Goal: Task Accomplishment & Management: Use online tool/utility

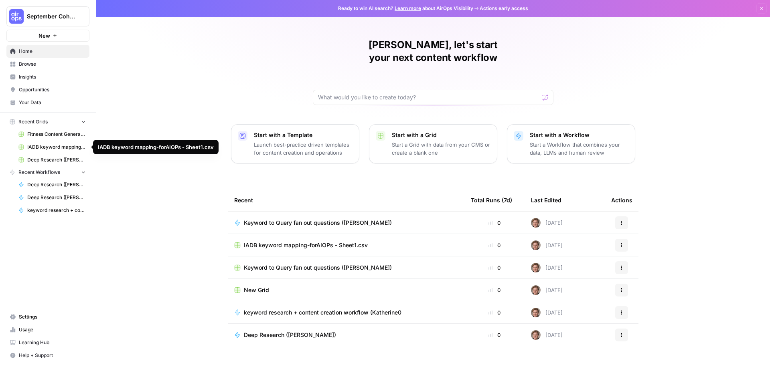
click at [63, 143] on link "IADB keyword mapping-forAIOPs - Sheet1.csv" at bounding box center [52, 147] width 75 height 13
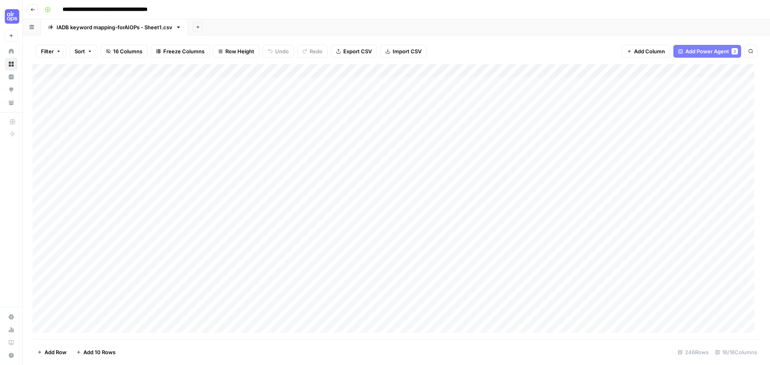
click at [30, 8] on icon "button" at bounding box center [32, 9] width 5 height 5
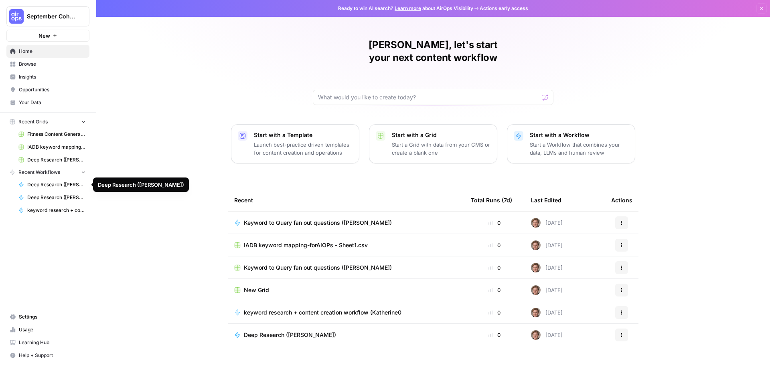
click at [66, 195] on span "Deep Research ([PERSON_NAME])" at bounding box center [56, 197] width 59 height 7
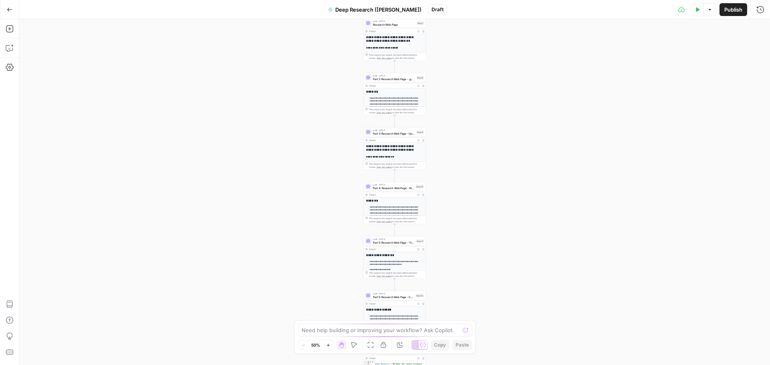
click at [709, 11] on icon "button" at bounding box center [709, 9] width 5 height 5
click at [551, 190] on div "**********" at bounding box center [394, 192] width 751 height 346
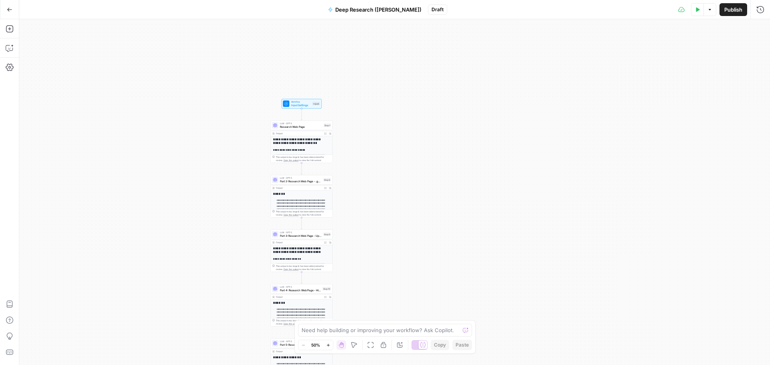
drag, startPoint x: 302, startPoint y: 93, endPoint x: 217, endPoint y: 59, distance: 91.0
click at [217, 59] on div "**********" at bounding box center [394, 192] width 751 height 346
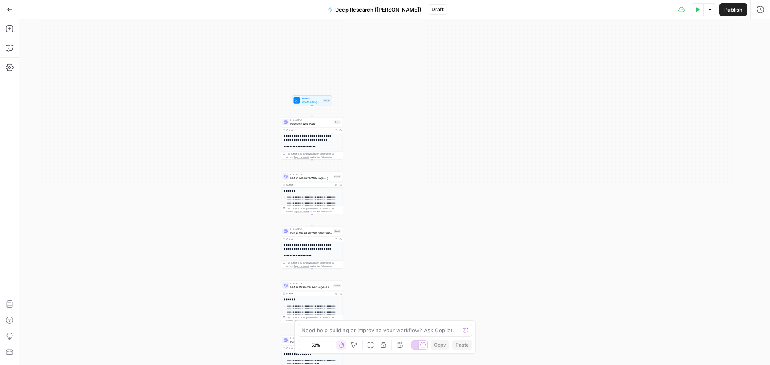
click at [373, 345] on icon "button" at bounding box center [370, 345] width 6 height 6
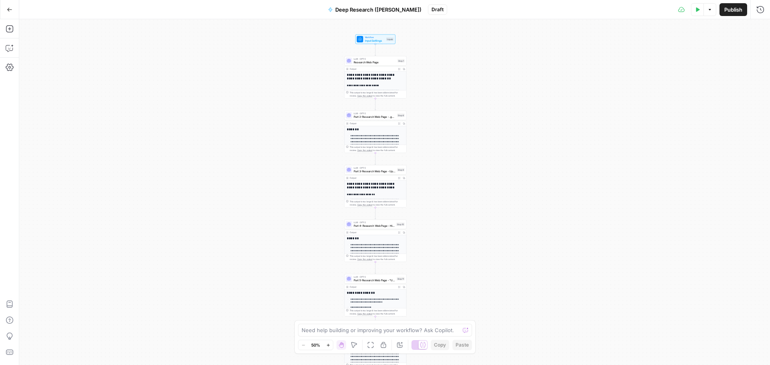
drag, startPoint x: 330, startPoint y: 47, endPoint x: 310, endPoint y: 47, distance: 19.7
click at [308, 49] on div "**********" at bounding box center [394, 192] width 751 height 346
click at [355, 348] on icon "button" at bounding box center [354, 345] width 6 height 6
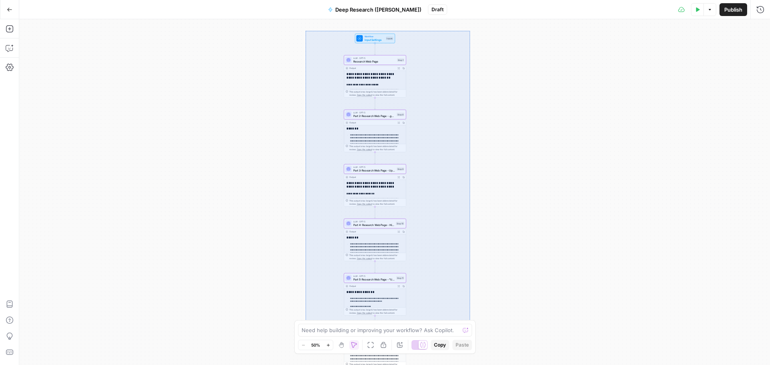
drag, startPoint x: 306, startPoint y: 31, endPoint x: 470, endPoint y: 326, distance: 337.5
click at [470, 326] on div "**********" at bounding box center [394, 192] width 751 height 346
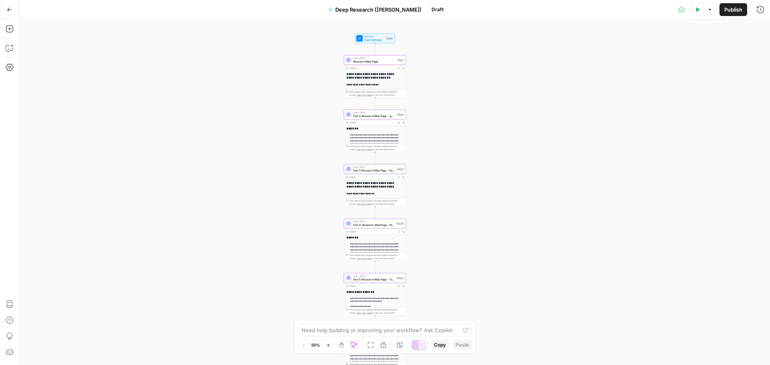
click at [440, 347] on span "Copy" at bounding box center [440, 345] width 12 height 7
click at [11, 9] on icon "button" at bounding box center [9, 10] width 5 height 4
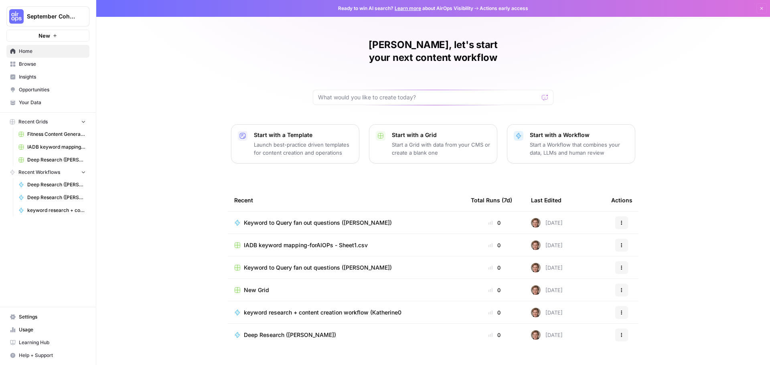
click at [32, 104] on span "Your Data" at bounding box center [52, 102] width 67 height 7
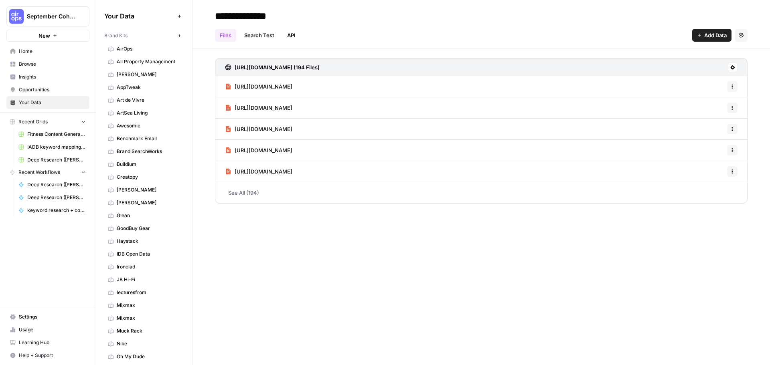
click at [47, 34] on span "New" at bounding box center [45, 36] width 12 height 8
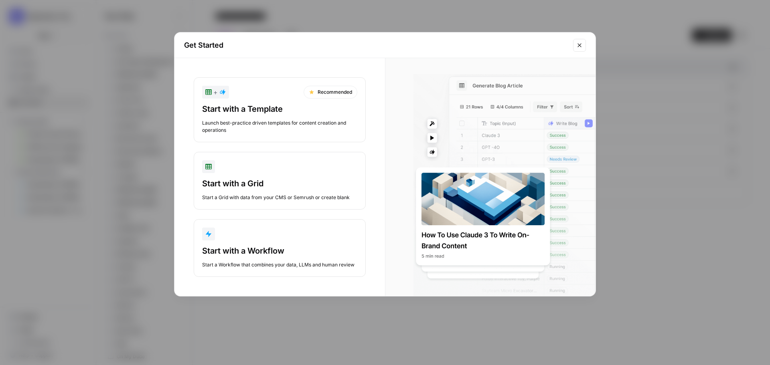
drag, startPoint x: 582, startPoint y: 44, endPoint x: 561, endPoint y: 46, distance: 21.0
click at [582, 44] on icon "Close modal" at bounding box center [579, 45] width 6 height 6
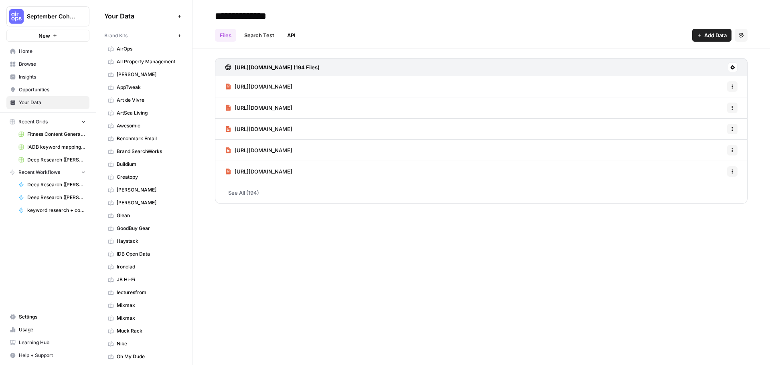
click at [49, 14] on span "September Cohort" at bounding box center [51, 16] width 49 height 8
click at [53, 93] on span "Create Workspace" at bounding box center [75, 92] width 110 height 8
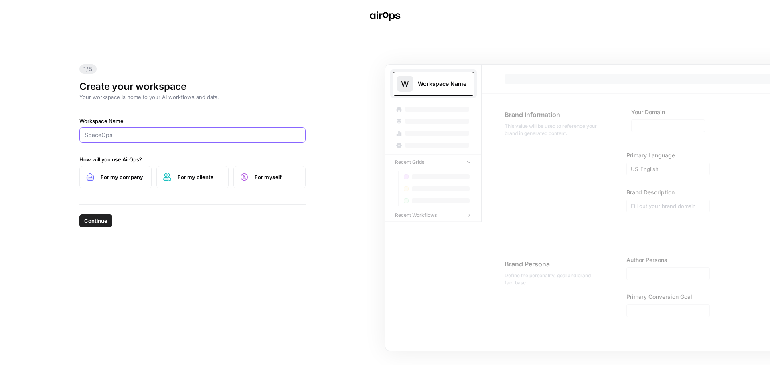
click at [155, 136] on input "Workspace Name" at bounding box center [193, 135] width 216 height 8
type input "WO Strategies"
click at [120, 179] on span "For my company" at bounding box center [123, 177] width 44 height 8
click at [288, 181] on span "For myself" at bounding box center [277, 177] width 44 height 8
click at [94, 222] on span "Continue" at bounding box center [95, 221] width 23 height 8
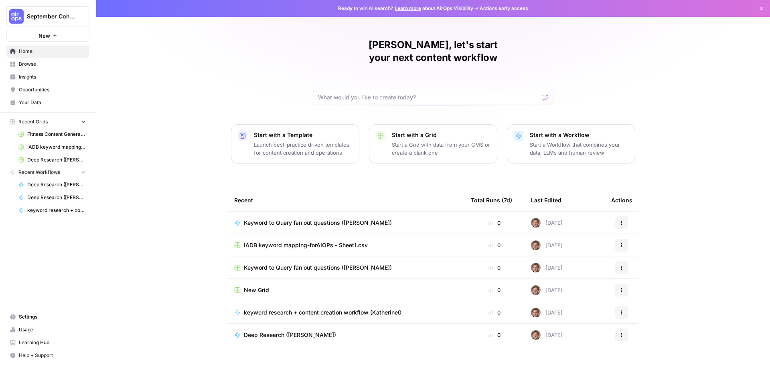
click at [52, 198] on span "Deep Research ([PERSON_NAME])" at bounding box center [56, 197] width 59 height 7
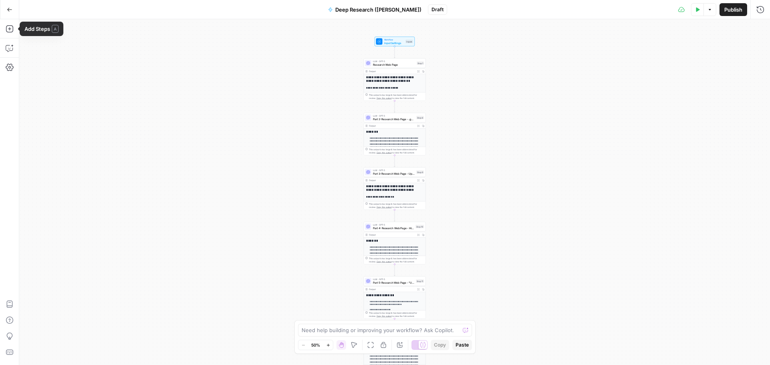
click at [10, 10] on icon "button" at bounding box center [10, 10] width 6 height 6
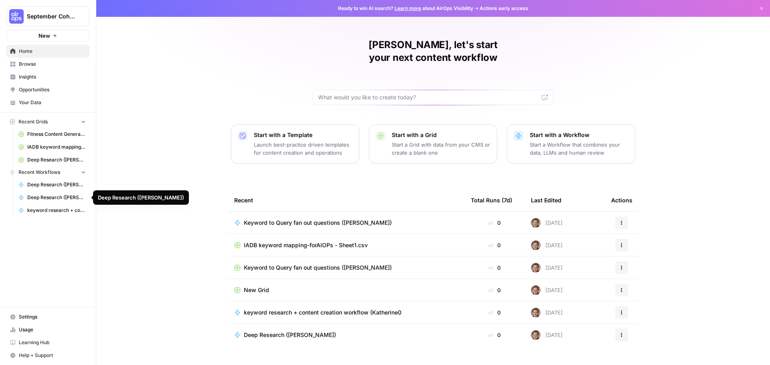
click at [63, 199] on span "Deep Research ([PERSON_NAME])" at bounding box center [56, 197] width 59 height 7
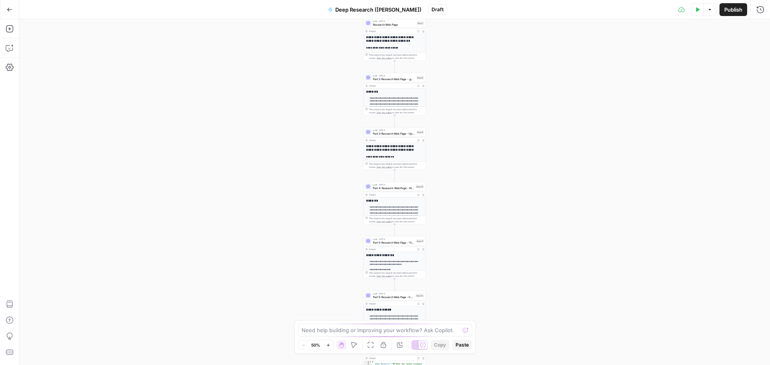
click at [8, 10] on icon "button" at bounding box center [10, 10] width 6 height 6
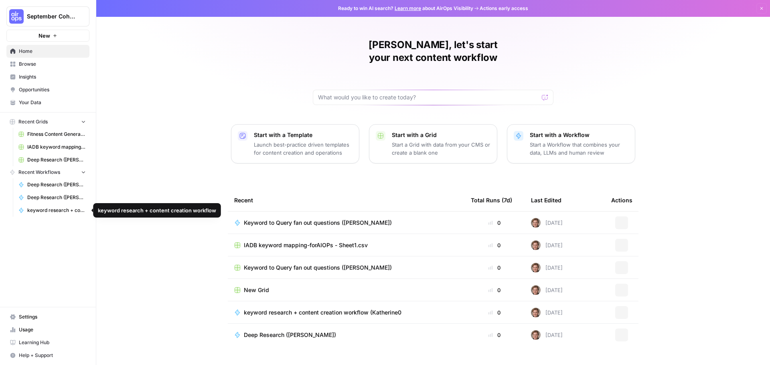
click at [63, 209] on span "keyword research + content creation workflow" at bounding box center [56, 210] width 59 height 7
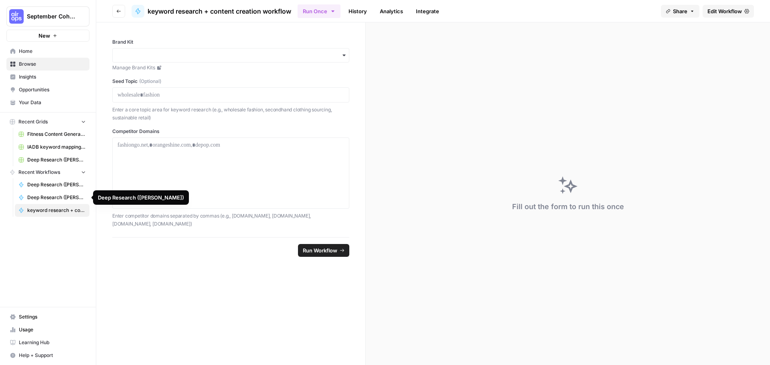
click at [61, 196] on span "Deep Research ([PERSON_NAME])" at bounding box center [56, 197] width 59 height 7
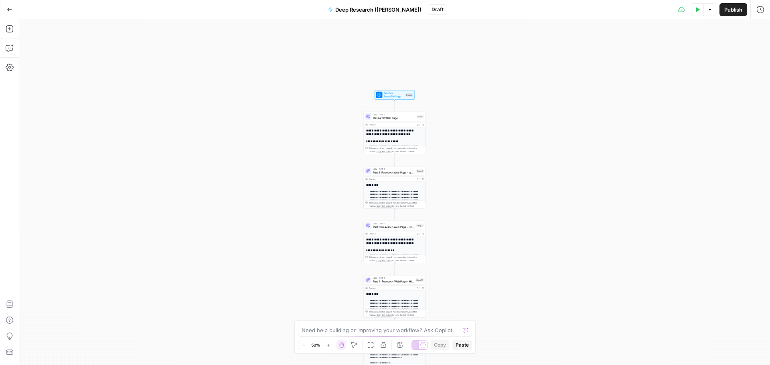
click at [14, 8] on button "Go Back" at bounding box center [9, 9] width 14 height 14
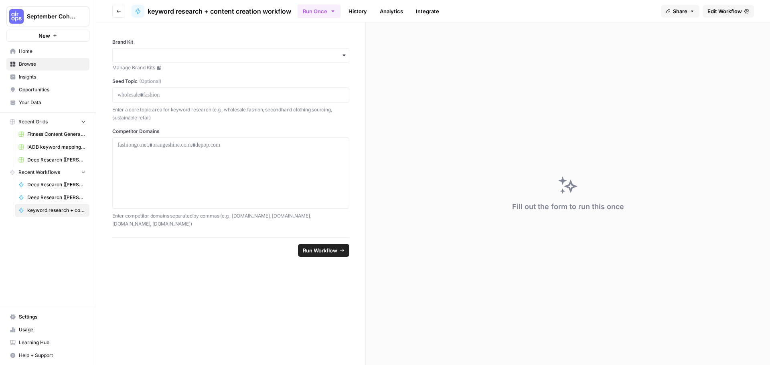
click at [37, 99] on span "Your Data" at bounding box center [52, 102] width 67 height 7
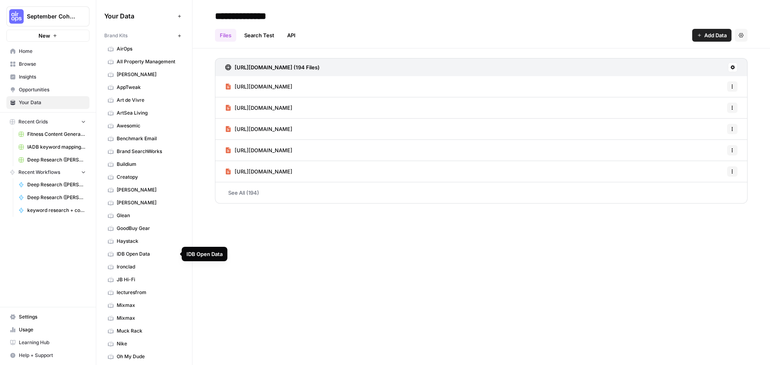
click at [140, 255] on span "IDB Open Data" at bounding box center [149, 254] width 64 height 7
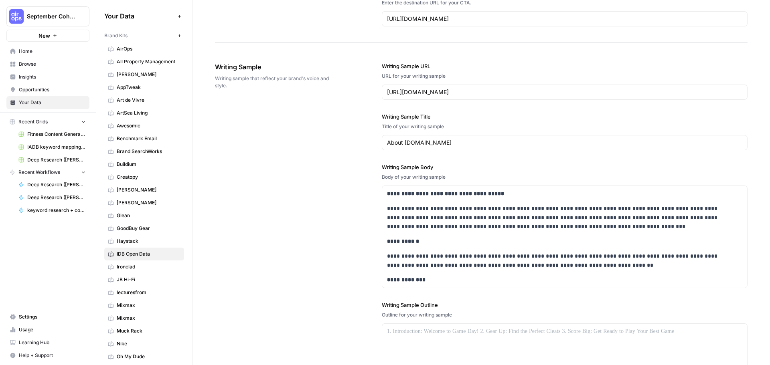
scroll to position [945, 0]
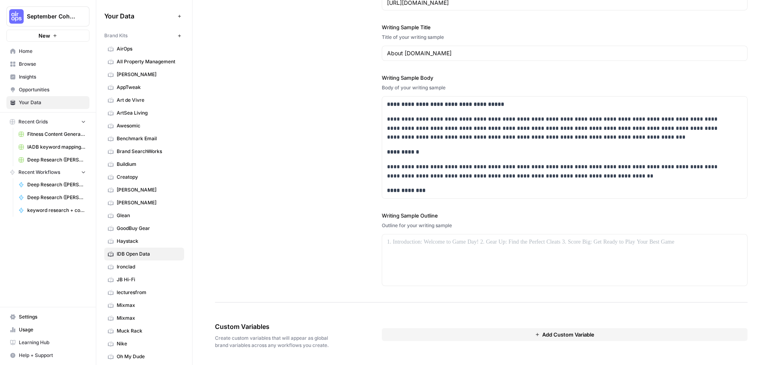
click at [28, 62] on span "Browse" at bounding box center [52, 64] width 67 height 7
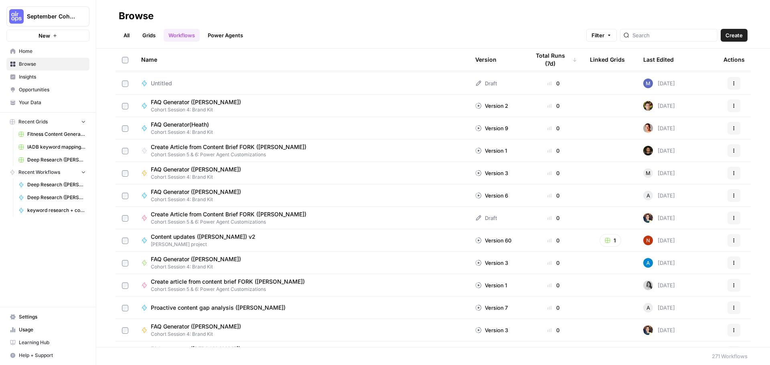
scroll to position [214, 0]
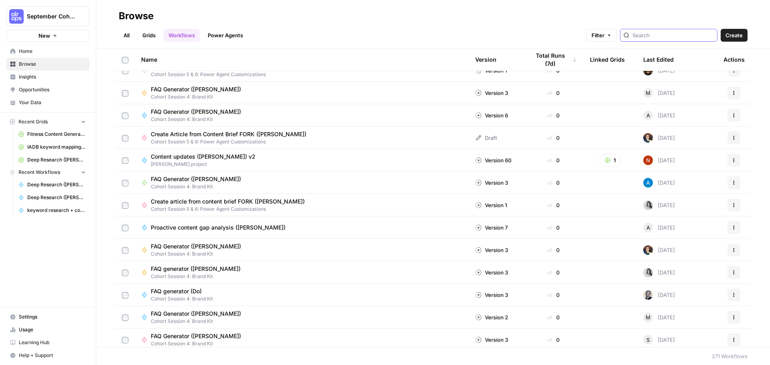
click at [649, 35] on input "search" at bounding box center [672, 35] width 81 height 8
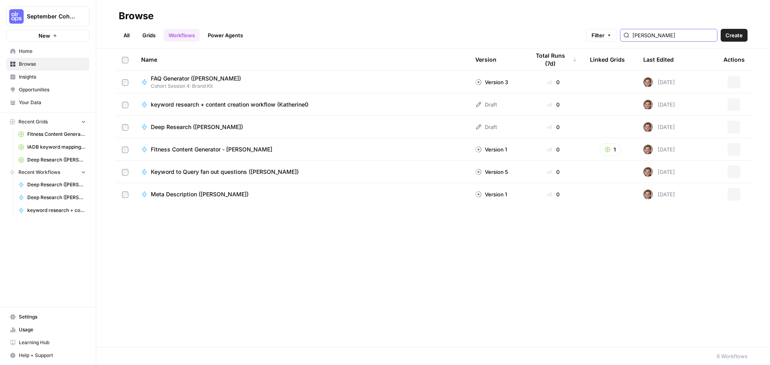
type input "[PERSON_NAME]"
click at [246, 171] on span "Keyword to Query fan out questions ([PERSON_NAME])" at bounding box center [225, 172] width 148 height 8
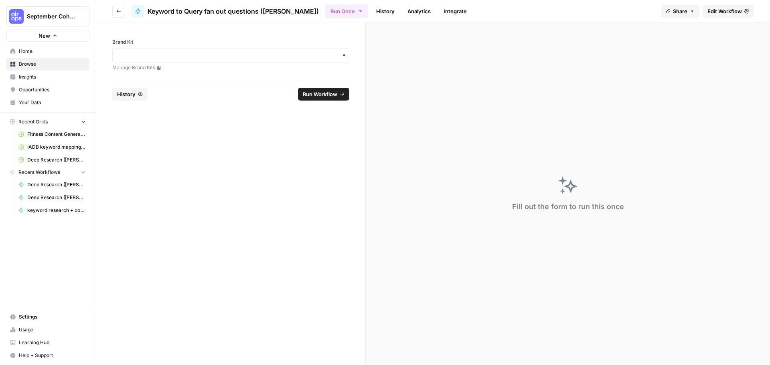
click at [119, 9] on icon "button" at bounding box center [118, 11] width 5 height 5
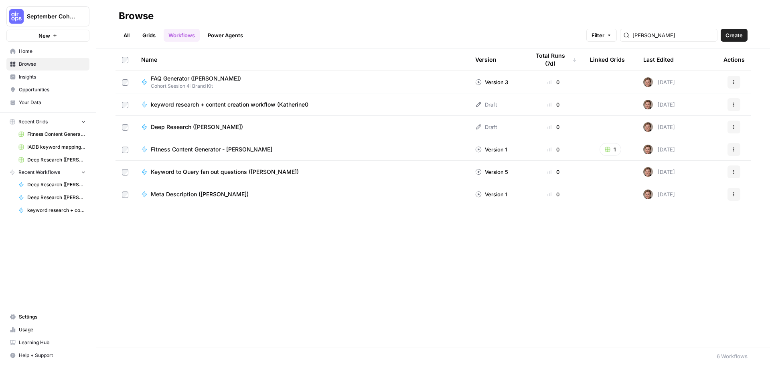
click at [207, 103] on span "keyword research + content creation workflow (Katherine0" at bounding box center [230, 105] width 158 height 8
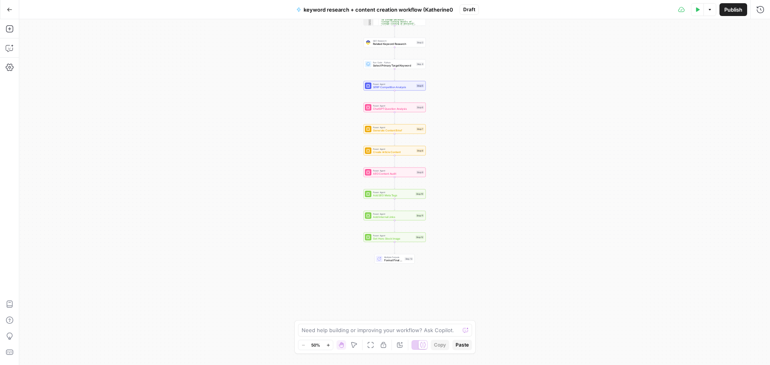
click at [6, 3] on button "Go Back" at bounding box center [9, 9] width 14 height 14
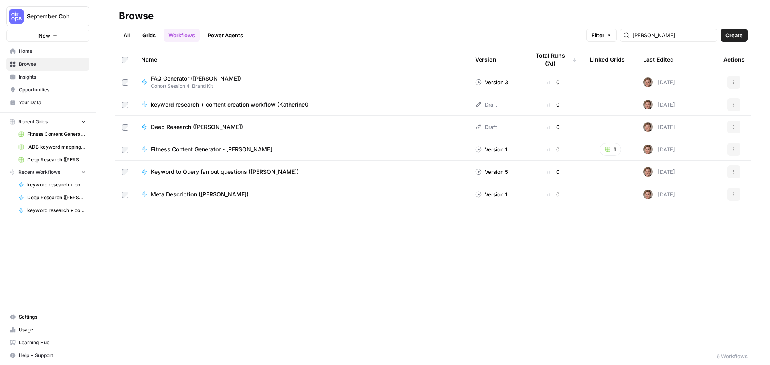
click at [210, 75] on span "FAQ Generator ([PERSON_NAME])" at bounding box center [196, 79] width 90 height 8
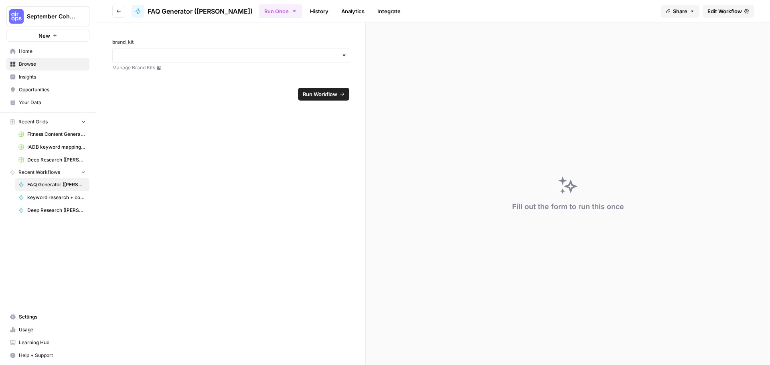
click at [326, 92] on span "Run Workflow" at bounding box center [320, 94] width 34 height 8
click at [349, 54] on div "button" at bounding box center [230, 55] width 237 height 14
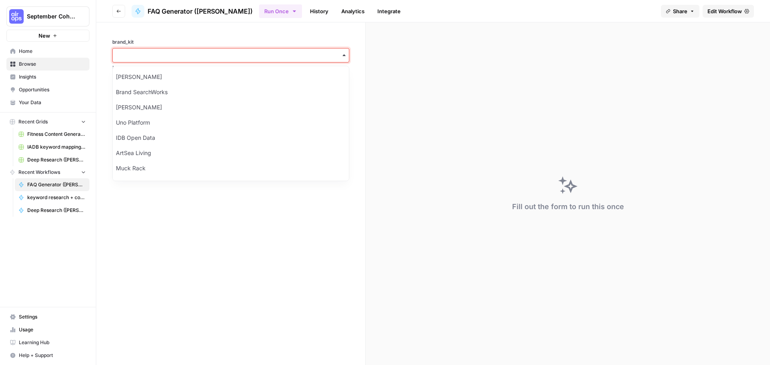
click at [250, 57] on input "brand_kit" at bounding box center [231, 55] width 227 height 8
type input "Idb"
click at [251, 74] on div "IDB Open Data" at bounding box center [231, 76] width 236 height 15
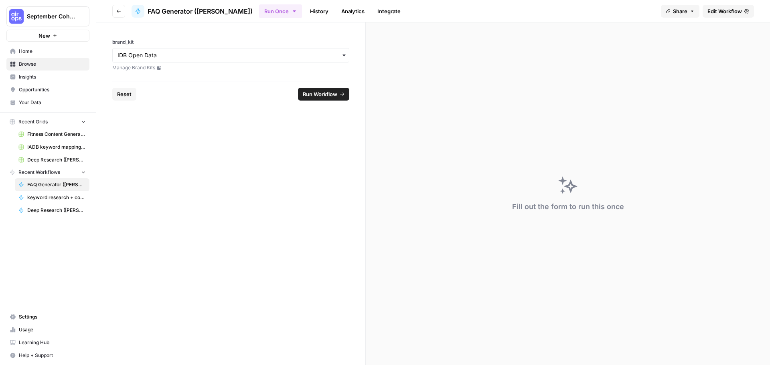
click at [318, 95] on span "Run Workflow" at bounding box center [320, 94] width 34 height 8
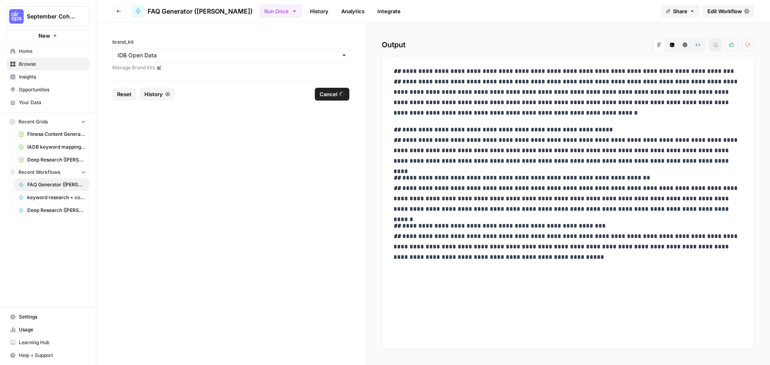
click at [158, 11] on span "FAQ Generator ([PERSON_NAME])" at bounding box center [200, 11] width 105 height 10
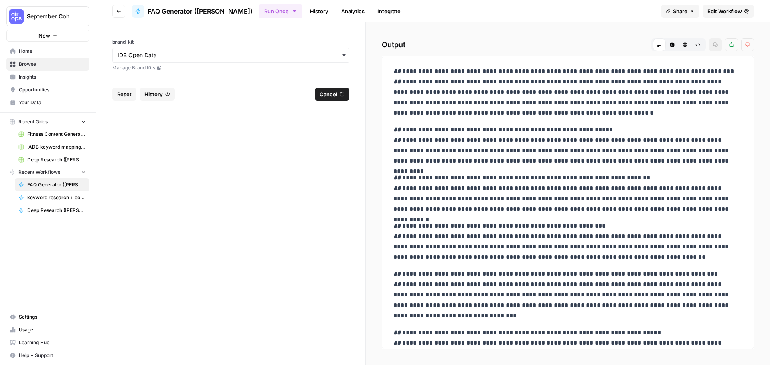
click at [720, 14] on span "Edit Workflow" at bounding box center [724, 11] width 34 height 8
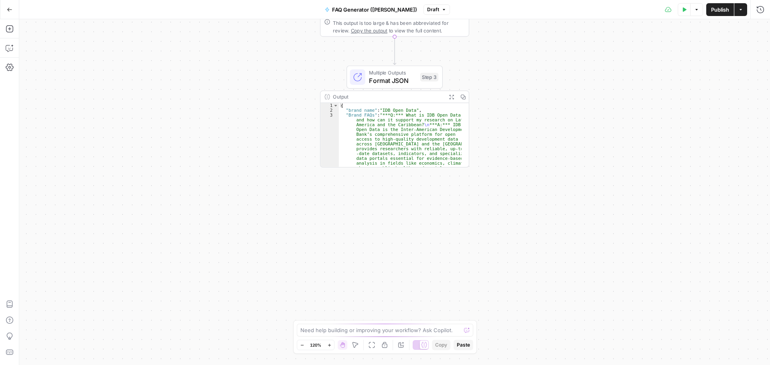
click at [4, 10] on button "Go Back" at bounding box center [9, 9] width 14 height 14
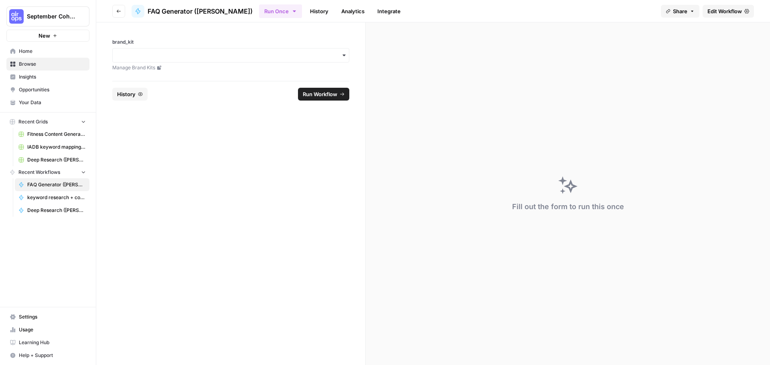
click at [116, 9] on icon "button" at bounding box center [118, 11] width 5 height 5
click at [40, 64] on span "Browse" at bounding box center [52, 64] width 67 height 7
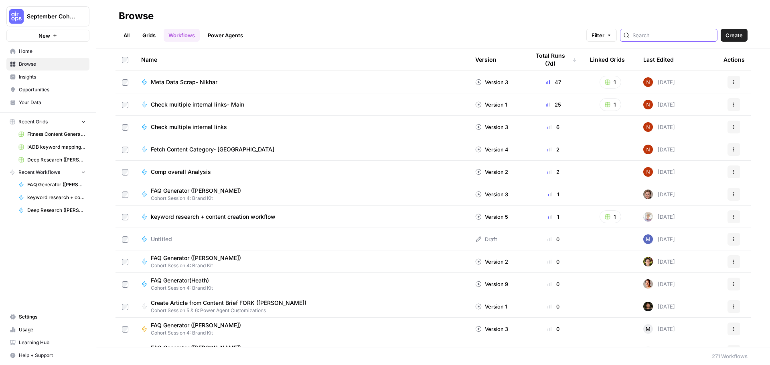
click at [661, 34] on input "search" at bounding box center [672, 35] width 81 height 8
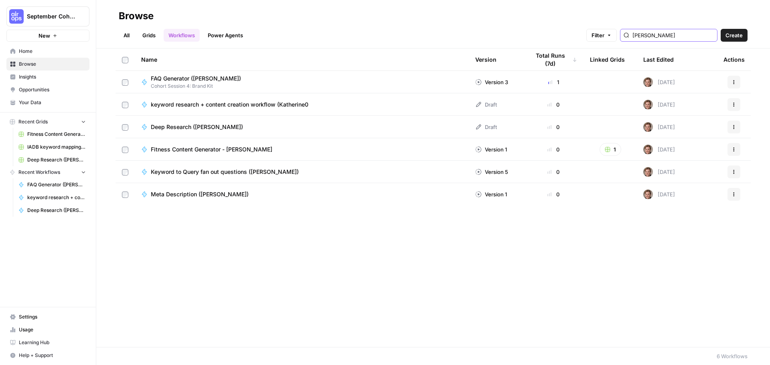
type input "[PERSON_NAME]"
click at [254, 171] on span "Keyword to Query fan out questions ([PERSON_NAME])" at bounding box center [225, 172] width 148 height 8
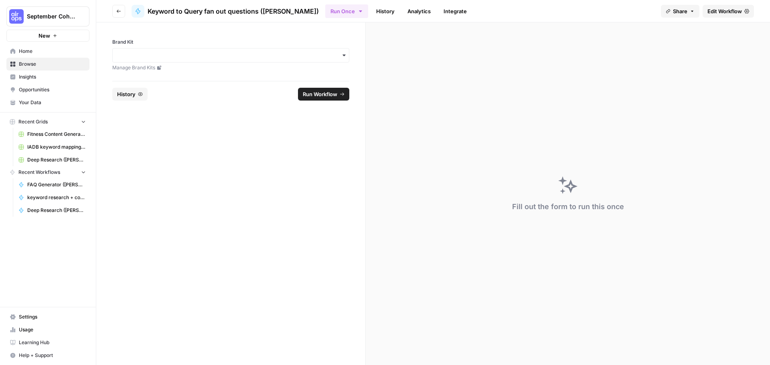
click at [726, 14] on span "Edit Workflow" at bounding box center [724, 11] width 34 height 8
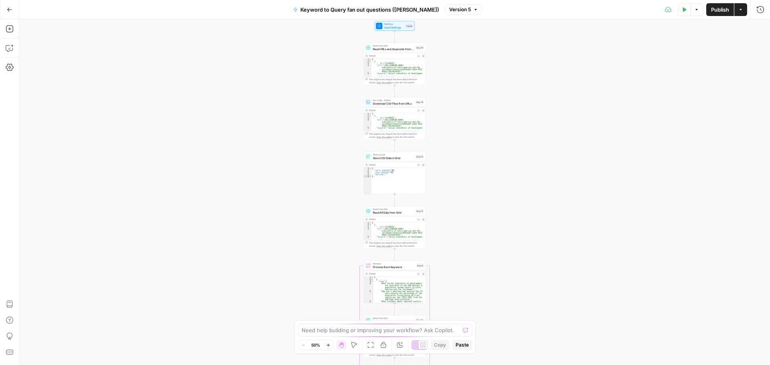
click at [353, 345] on icon "button" at bounding box center [354, 345] width 6 height 6
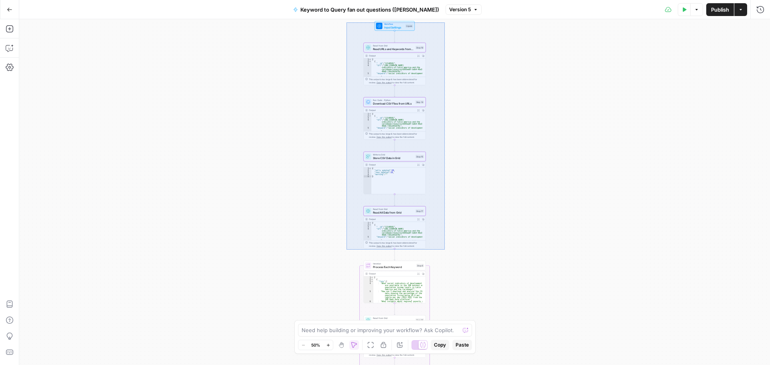
drag, startPoint x: 347, startPoint y: 22, endPoint x: 445, endPoint y: 250, distance: 247.7
click at [445, 250] on div "Workflow Input Settings Inputs Read from Grid Read URLs and Keywords from Grid …" at bounding box center [394, 192] width 751 height 346
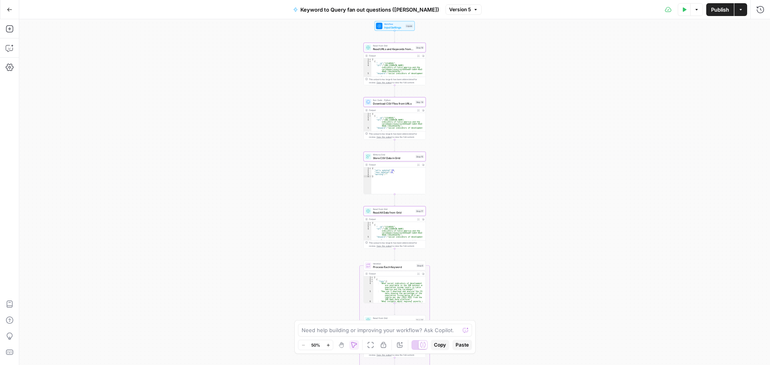
click at [439, 343] on span "Copy" at bounding box center [440, 345] width 12 height 7
click at [10, 7] on icon "button" at bounding box center [10, 10] width 6 height 6
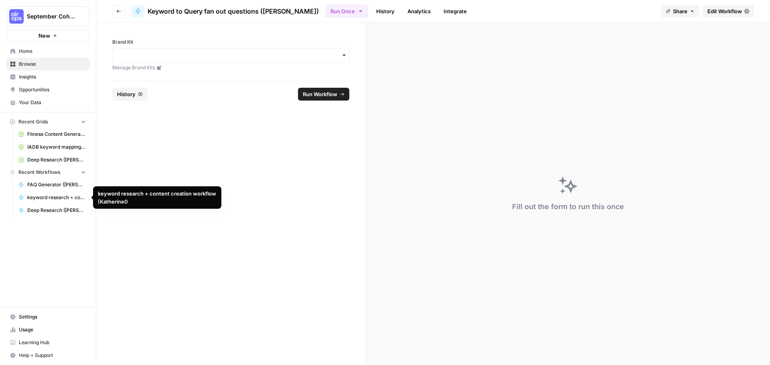
click at [69, 196] on span "keyword research + content creation workflow (Katherine0" at bounding box center [56, 197] width 59 height 7
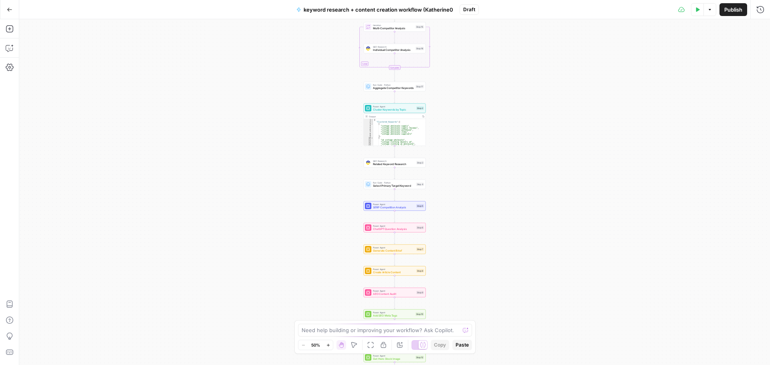
click at [14, 14] on button "Go Back" at bounding box center [9, 9] width 14 height 14
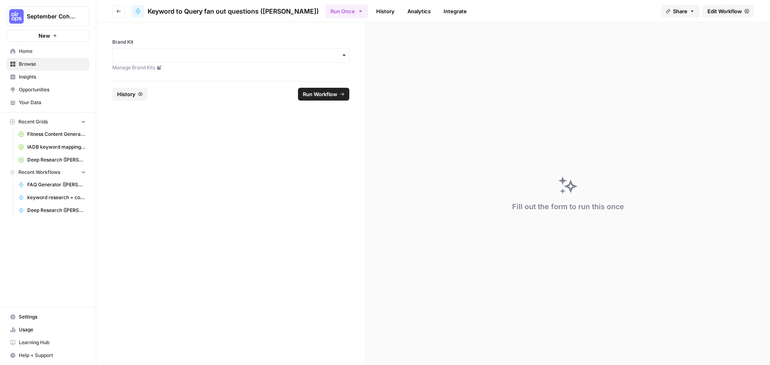
click at [57, 14] on span "September Cohort" at bounding box center [51, 16] width 49 height 8
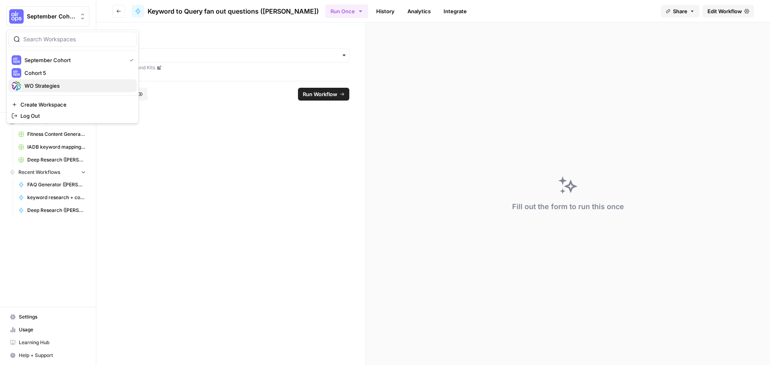
click at [63, 85] on span "WO Strategies" at bounding box center [77, 86] width 106 height 8
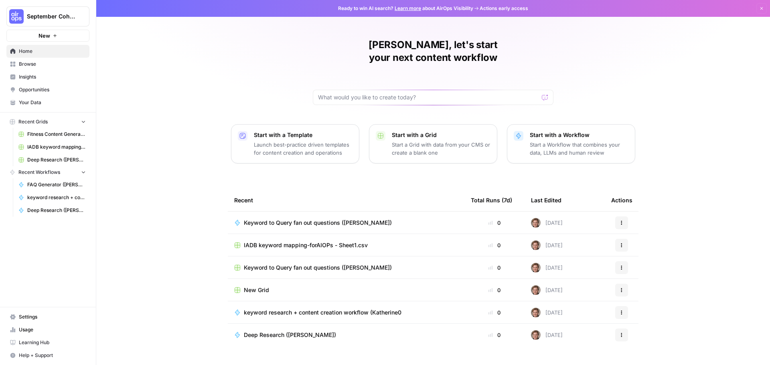
click at [51, 184] on span "FAQ Generator ([PERSON_NAME])" at bounding box center [56, 184] width 59 height 7
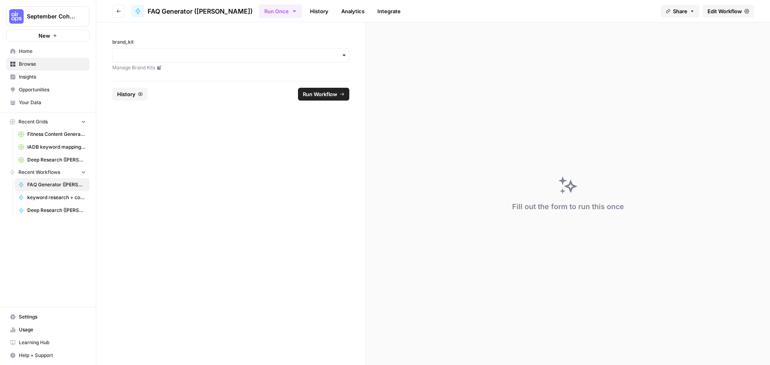
click at [728, 11] on span "Edit Workflow" at bounding box center [724, 11] width 34 height 8
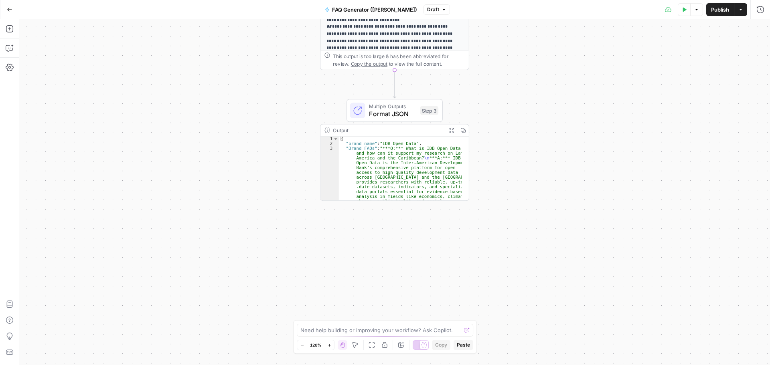
click at [7, 10] on icon "button" at bounding box center [10, 10] width 6 height 6
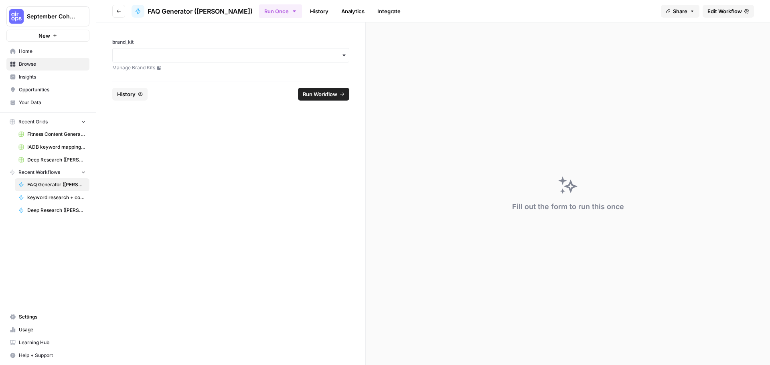
click at [732, 14] on span "Edit Workflow" at bounding box center [724, 11] width 34 height 8
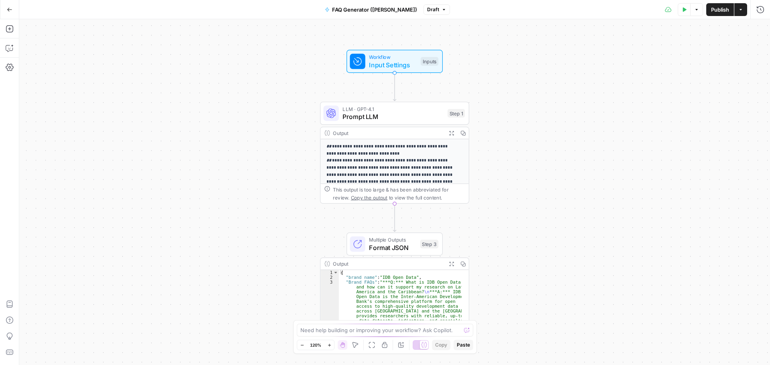
click at [6, 8] on button "Go Back" at bounding box center [9, 9] width 14 height 14
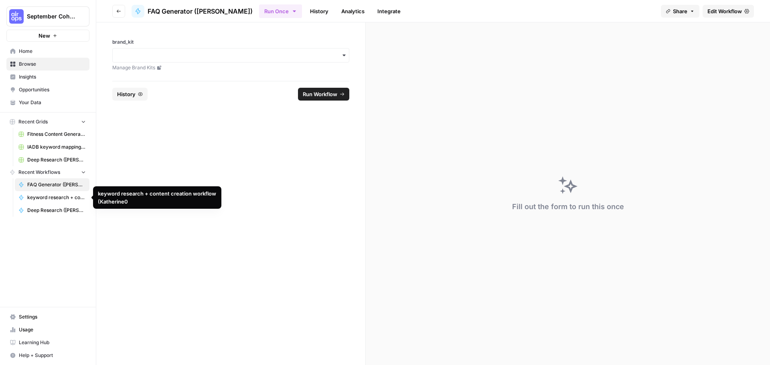
click at [74, 198] on span "keyword research + content creation workflow (Katherine0" at bounding box center [56, 197] width 59 height 7
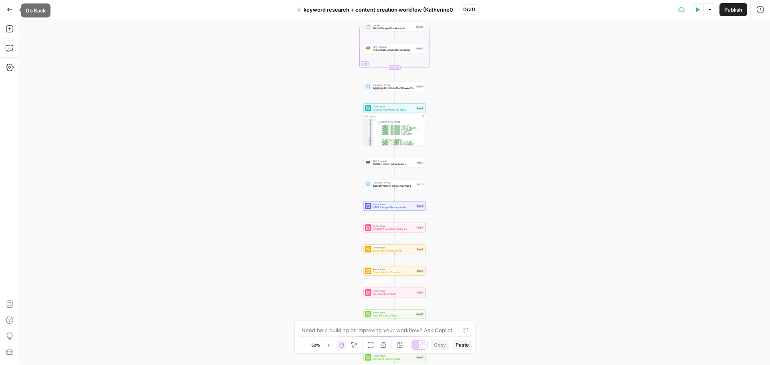
click at [8, 10] on icon "button" at bounding box center [9, 10] width 5 height 4
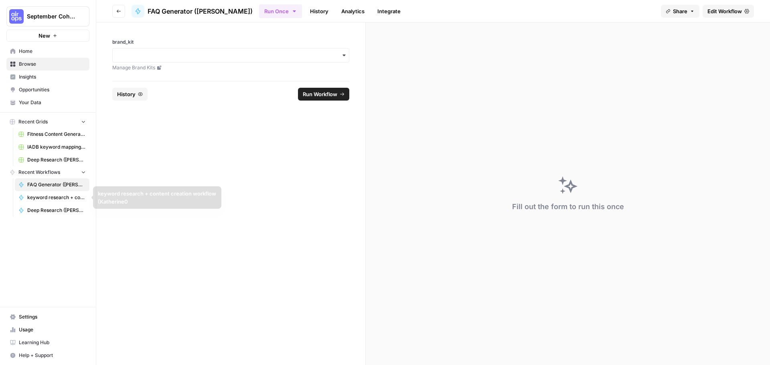
click at [53, 205] on link "Deep Research ([PERSON_NAME])" at bounding box center [52, 210] width 75 height 13
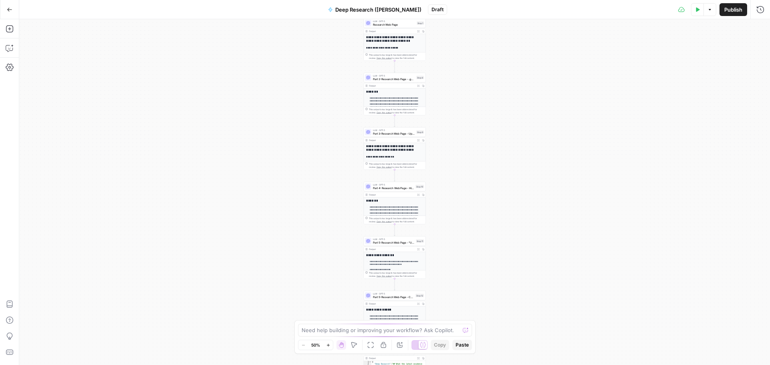
click at [7, 7] on icon "button" at bounding box center [10, 10] width 6 height 6
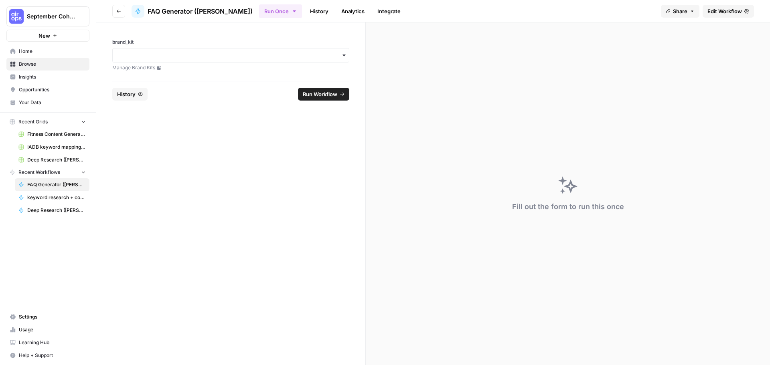
click at [42, 61] on span "Browse" at bounding box center [52, 64] width 67 height 7
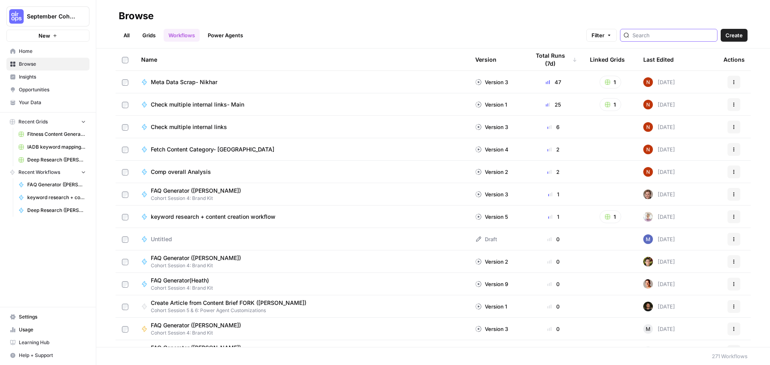
click at [667, 33] on input "search" at bounding box center [672, 35] width 81 height 8
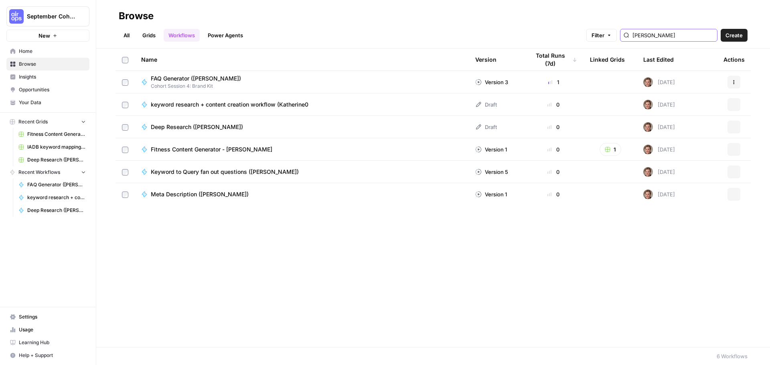
type input "[PERSON_NAME]"
click at [260, 169] on span "Keyword to Query fan out questions ([PERSON_NAME])" at bounding box center [225, 172] width 148 height 8
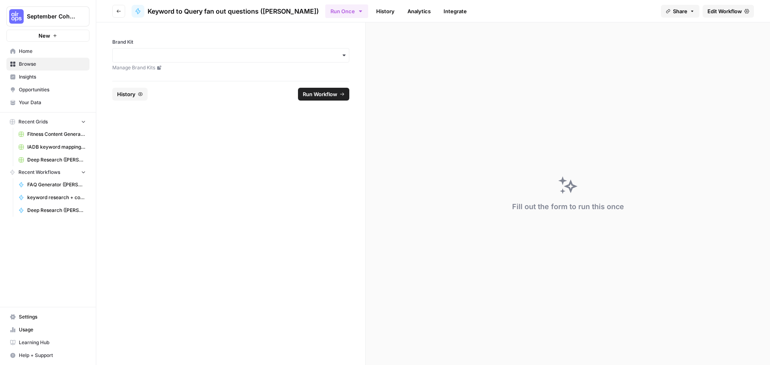
click at [734, 11] on span "Edit Workflow" at bounding box center [724, 11] width 34 height 8
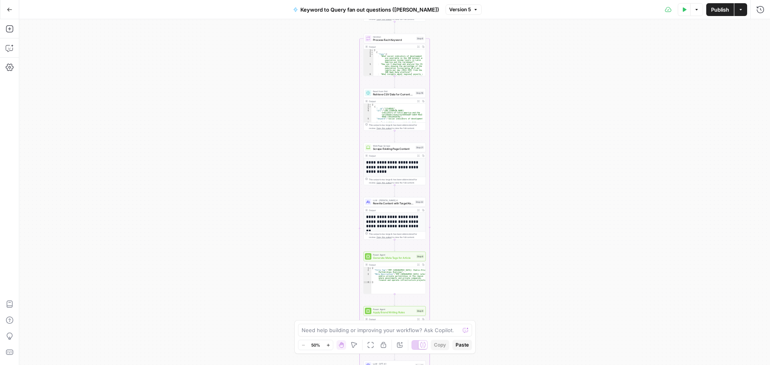
click at [354, 340] on div "Need help building or improving your workflow? Ask Copilot. Zoom Out 50% Zoom I…" at bounding box center [384, 337] width 181 height 34
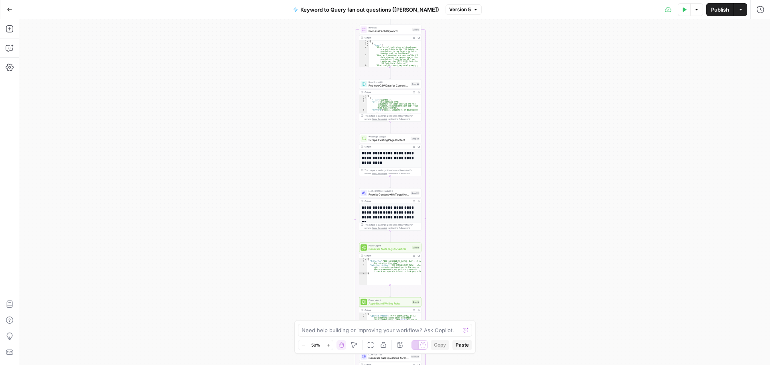
drag, startPoint x: 353, startPoint y: 22, endPoint x: 348, endPoint y: 26, distance: 6.2
click at [348, 26] on div "Workflow Input Settings Inputs Read from Grid Read URLs and Keywords from Grid …" at bounding box center [394, 192] width 751 height 346
click at [355, 345] on icon "button" at bounding box center [354, 345] width 6 height 6
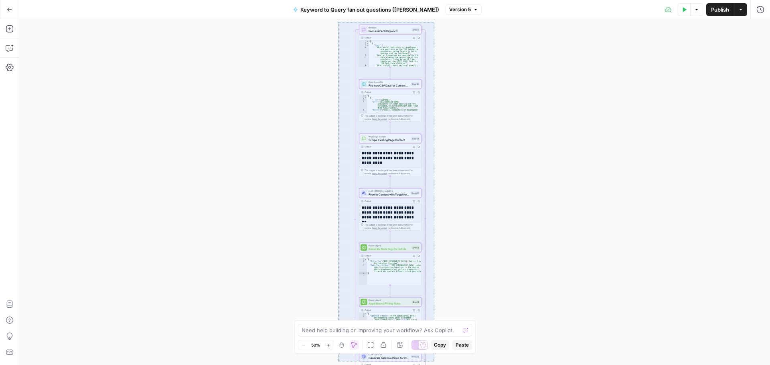
drag, startPoint x: 338, startPoint y: 22, endPoint x: 434, endPoint y: 362, distance: 353.1
click at [434, 362] on div "Workflow Input Settings Inputs Read from Grid Read URLs and Keywords from Grid …" at bounding box center [394, 192] width 751 height 346
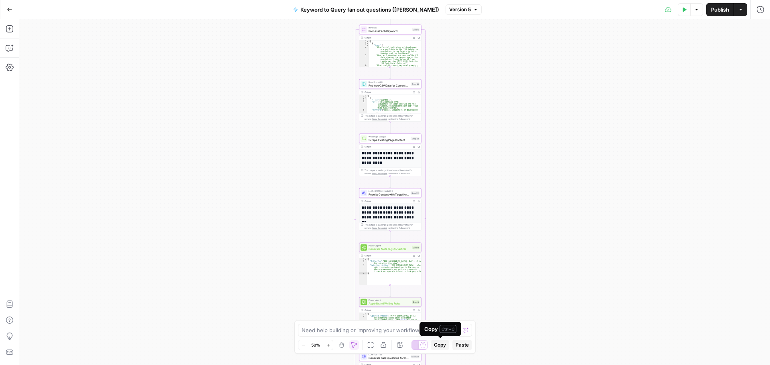
click at [439, 345] on span "Copy" at bounding box center [440, 345] width 12 height 7
click at [6, 8] on button "Go Back" at bounding box center [9, 9] width 14 height 14
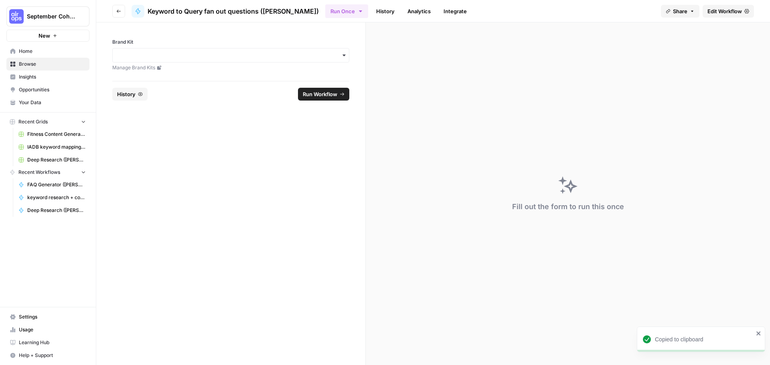
click at [63, 16] on span "September Cohort" at bounding box center [51, 16] width 49 height 8
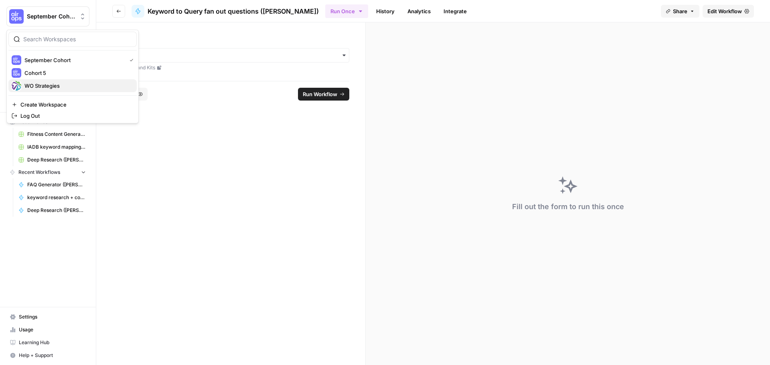
click at [68, 84] on span "WO Strategies" at bounding box center [77, 86] width 106 height 8
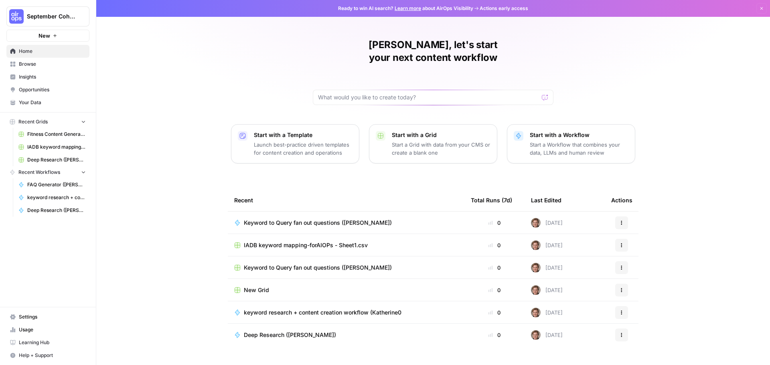
click at [45, 64] on span "Browse" at bounding box center [52, 64] width 67 height 7
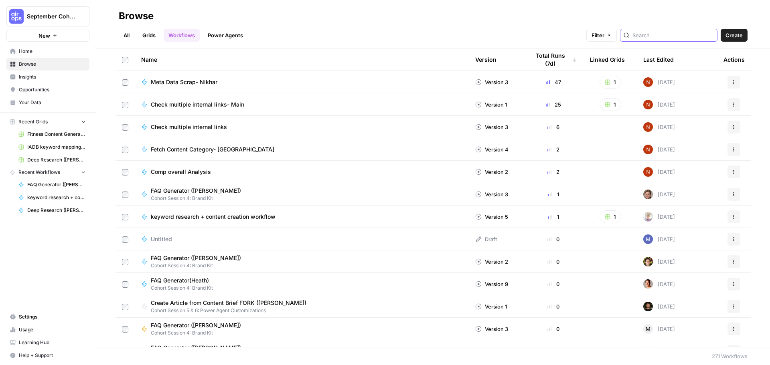
click at [659, 34] on input "search" at bounding box center [672, 35] width 81 height 8
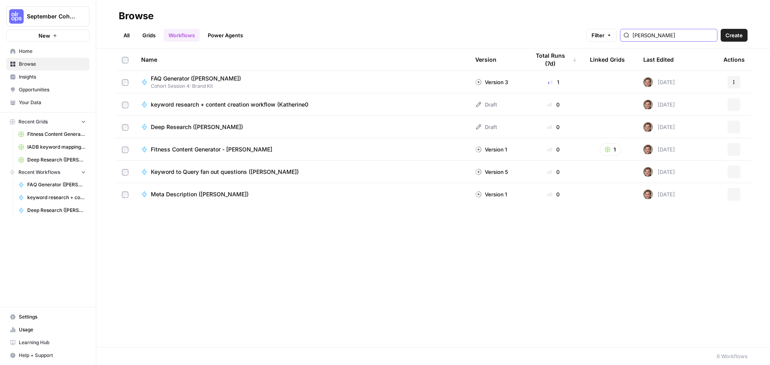
type input "[PERSON_NAME]"
click at [259, 170] on span "Keyword to Query fan out questions ([PERSON_NAME])" at bounding box center [225, 172] width 148 height 8
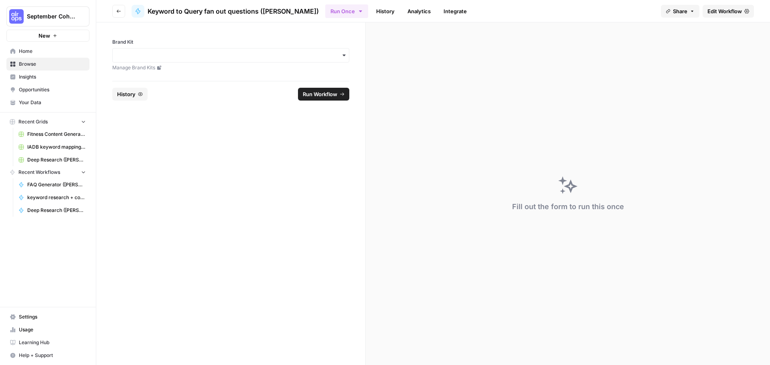
click at [730, 10] on span "Edit Workflow" at bounding box center [724, 11] width 34 height 8
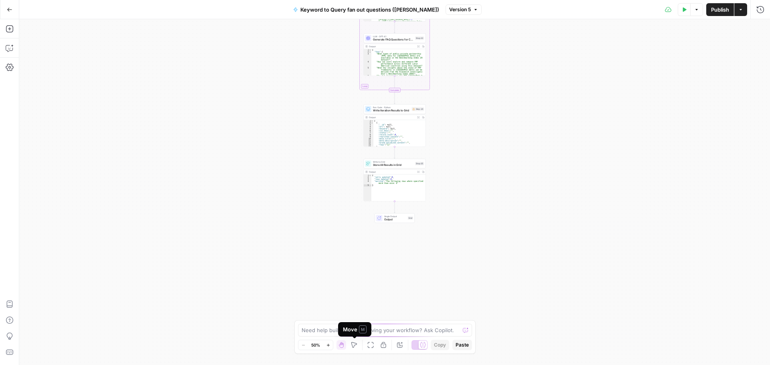
drag, startPoint x: 353, startPoint y: 341, endPoint x: 354, endPoint y: 332, distance: 8.9
click at [353, 341] on button "Move" at bounding box center [354, 345] width 10 height 10
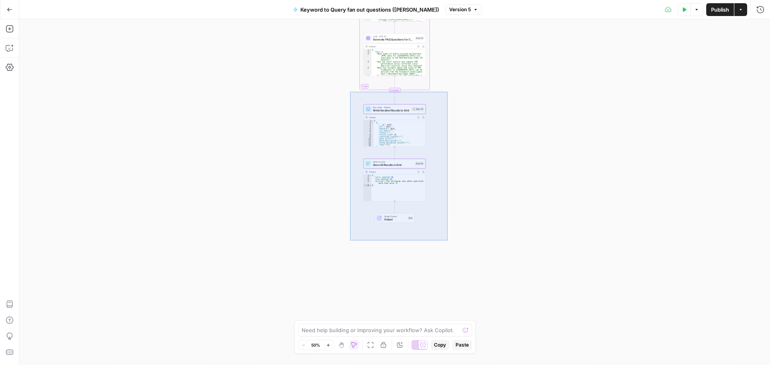
drag, startPoint x: 350, startPoint y: 92, endPoint x: 448, endPoint y: 241, distance: 177.9
click at [448, 241] on div "Workflow Input Settings Inputs Read from Grid Read URLs and Keywords from Grid …" at bounding box center [394, 192] width 751 height 346
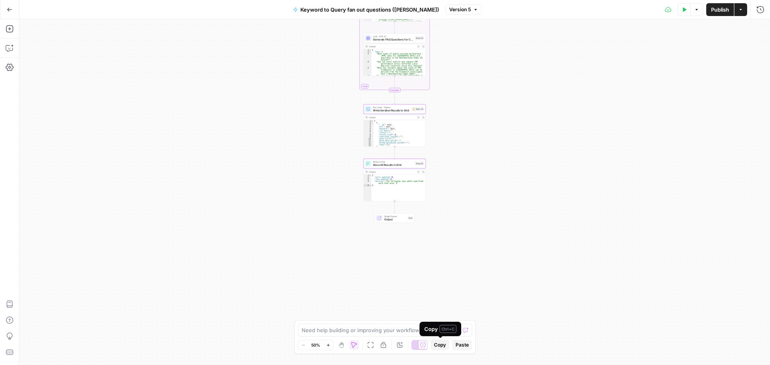
click at [444, 348] on span "Copy" at bounding box center [440, 345] width 12 height 7
click at [8, 10] on icon "button" at bounding box center [10, 10] width 6 height 6
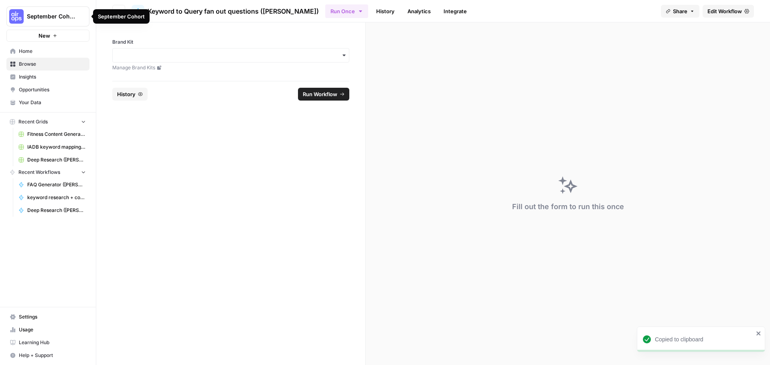
click at [49, 16] on span "September Cohort" at bounding box center [51, 16] width 49 height 8
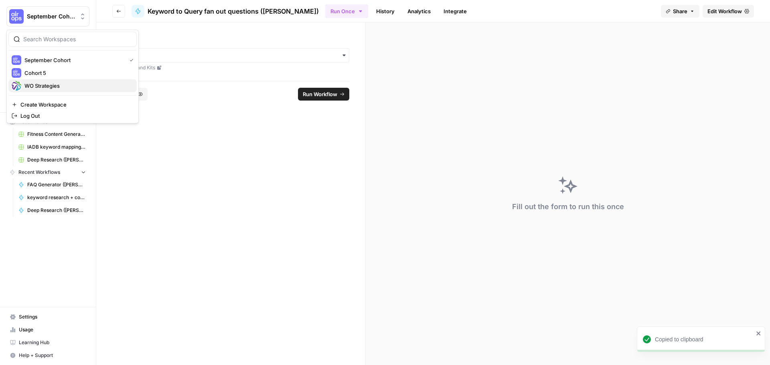
click at [61, 84] on span "WO Strategies" at bounding box center [77, 86] width 106 height 8
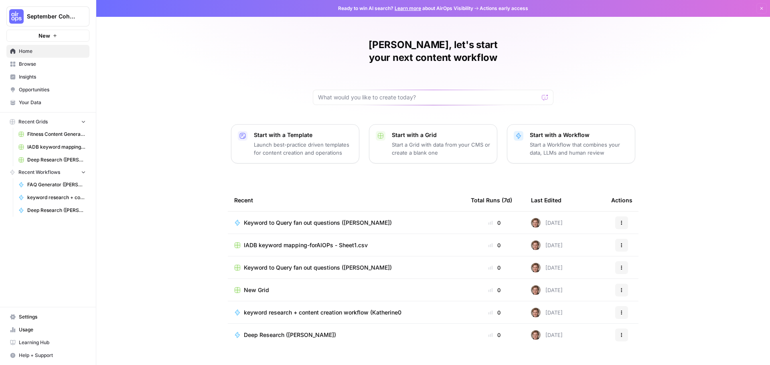
click at [338, 219] on span "Keyword to Query fan out questions ([PERSON_NAME])" at bounding box center [318, 223] width 148 height 8
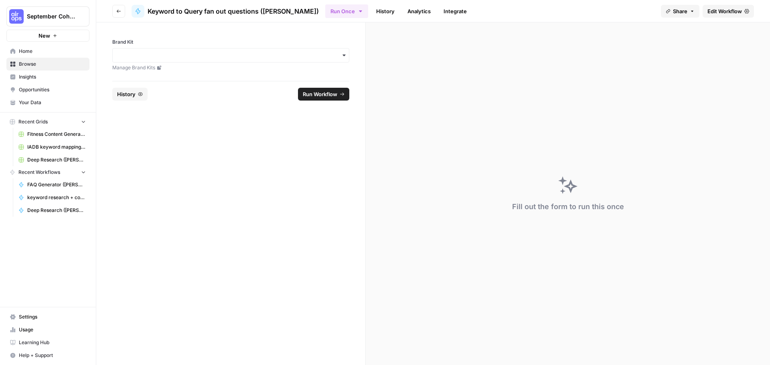
click at [711, 12] on span "Edit Workflow" at bounding box center [724, 11] width 34 height 8
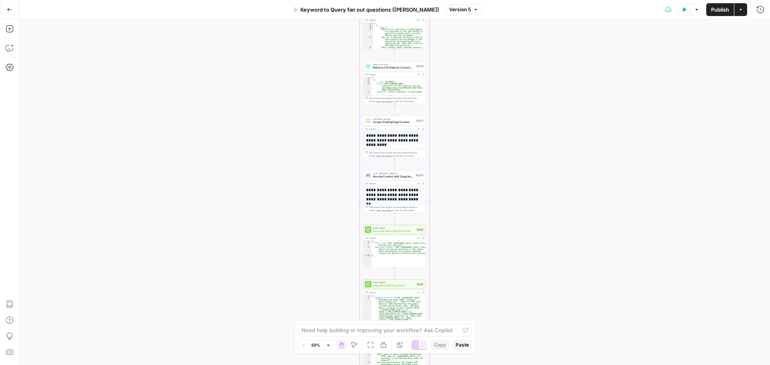
click at [12, 8] on icon "button" at bounding box center [10, 10] width 6 height 6
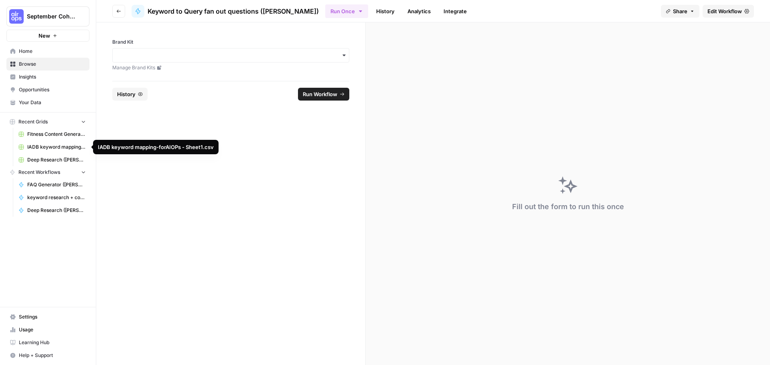
click at [65, 148] on span "IADB keyword mapping-forAIOPs - Sheet1.csv" at bounding box center [56, 147] width 59 height 7
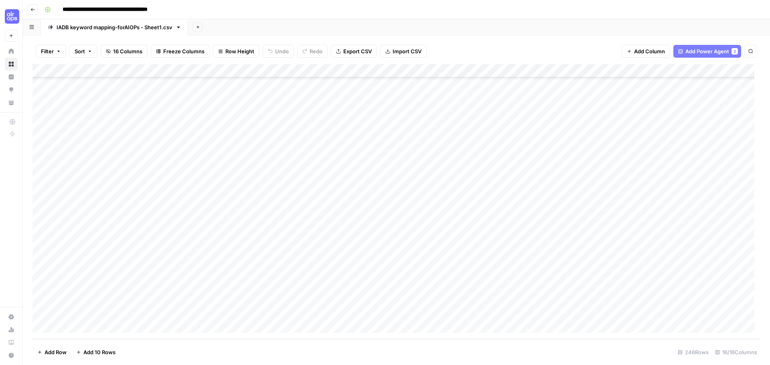
scroll to position [3112, 0]
click at [612, 312] on div "Add Column" at bounding box center [396, 201] width 728 height 275
click at [614, 297] on div "Add Column" at bounding box center [396, 201] width 728 height 275
click at [612, 282] on div "Add Column" at bounding box center [396, 201] width 728 height 275
click at [127, 287] on div "Add Column" at bounding box center [396, 201] width 728 height 275
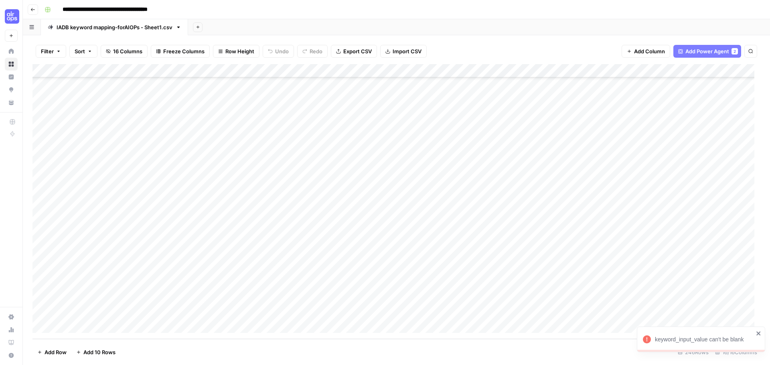
click at [182, 285] on div "Add Column" at bounding box center [396, 201] width 728 height 275
type textarea "**********"
click at [559, 285] on div "Add Column" at bounding box center [396, 201] width 728 height 275
click at [660, 311] on div "Add Column" at bounding box center [396, 201] width 728 height 275
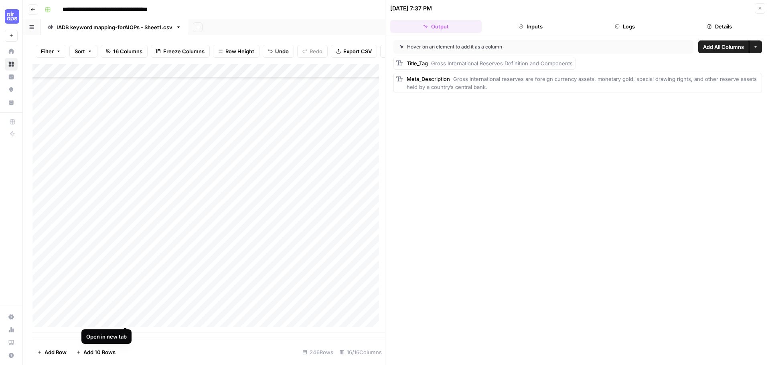
click at [123, 319] on div "Add Column" at bounding box center [208, 198] width 353 height 269
drag, startPoint x: 577, startPoint y: 63, endPoint x: 433, endPoint y: 61, distance: 144.0
click at [433, 61] on div "Title_Tag Gross International Reserves Definition and Components" at bounding box center [577, 63] width 369 height 13
copy span "Gross International Reserves Definition and Components"
drag, startPoint x: 494, startPoint y: 87, endPoint x: 451, endPoint y: 79, distance: 43.7
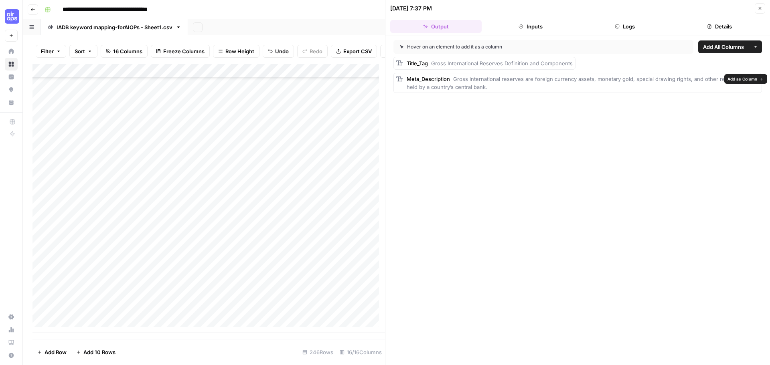
click at [451, 79] on div "Meta_Description Gross international reserves are foreign currency assets, mone…" at bounding box center [583, 83] width 353 height 16
copy span "Gross international reserves are foreign currency assets, monetary gold, specia…"
click at [736, 49] on span "Add All Columns" at bounding box center [723, 47] width 41 height 8
click at [761, 9] on icon "button" at bounding box center [760, 8] width 3 height 3
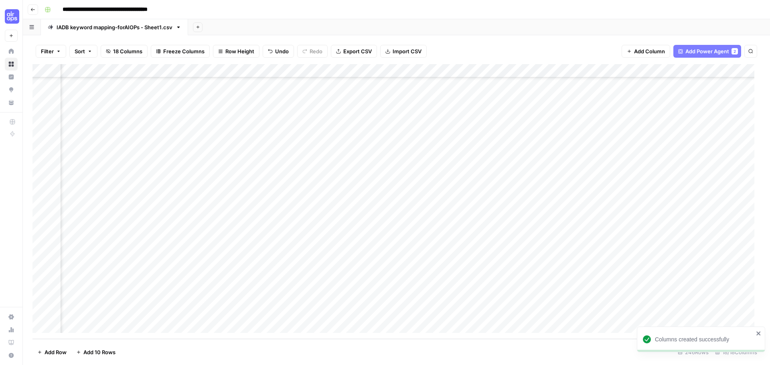
click at [124, 273] on div "Add Column" at bounding box center [396, 201] width 728 height 275
click at [128, 256] on div "Add Column" at bounding box center [396, 201] width 728 height 275
click at [130, 229] on div "Add Column" at bounding box center [396, 201] width 728 height 275
click at [130, 214] on div "Add Column" at bounding box center [396, 201] width 728 height 275
click at [134, 202] on div "Add Column" at bounding box center [396, 201] width 728 height 275
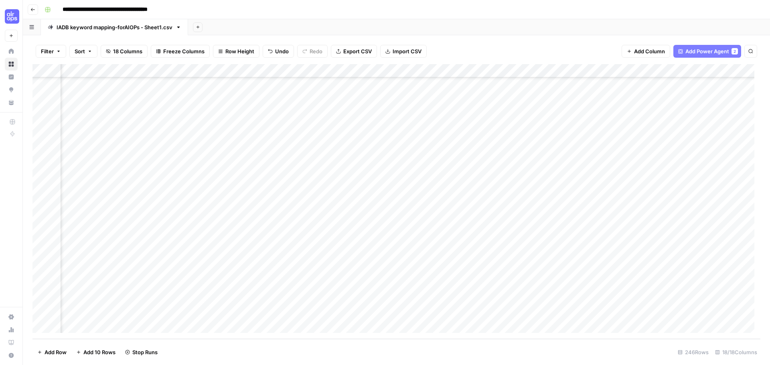
click at [130, 245] on div "Add Column" at bounding box center [396, 201] width 728 height 275
click at [133, 184] on div "Add Column" at bounding box center [396, 201] width 728 height 275
click at [135, 174] on div "Add Column" at bounding box center [396, 201] width 728 height 275
click at [140, 158] on div "Add Column" at bounding box center [396, 201] width 728 height 275
click at [142, 146] on div "Add Column" at bounding box center [396, 201] width 728 height 275
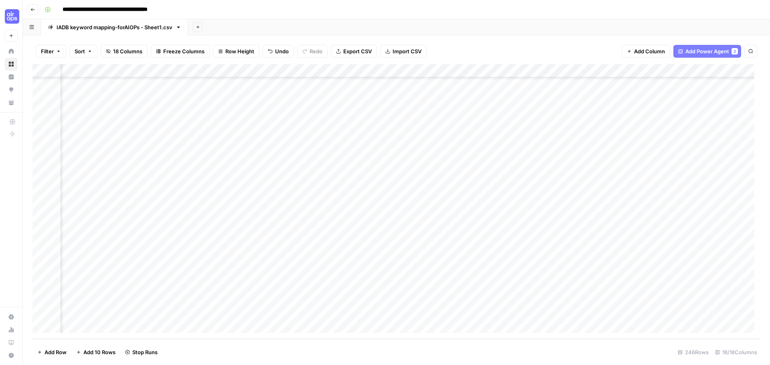
click at [144, 135] on div "Add Column" at bounding box center [396, 201] width 728 height 275
click at [145, 120] on div "Add Column" at bounding box center [396, 201] width 728 height 275
click at [147, 105] on div "Add Column" at bounding box center [396, 201] width 728 height 275
click at [158, 229] on div "Add Column" at bounding box center [396, 201] width 728 height 275
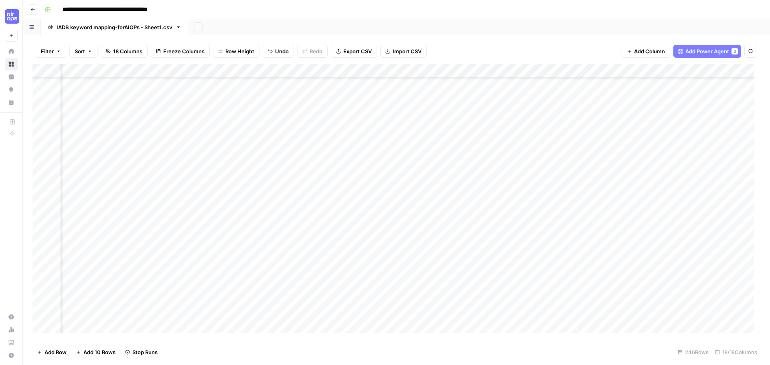
click at [160, 212] on div "Add Column" at bounding box center [396, 201] width 728 height 275
click at [165, 198] on div "Add Column" at bounding box center [396, 201] width 728 height 275
click at [165, 185] on div "Add Column" at bounding box center [396, 201] width 728 height 275
click at [165, 172] on div "Add Column" at bounding box center [396, 201] width 728 height 275
click at [166, 156] on div "Add Column" at bounding box center [396, 201] width 728 height 275
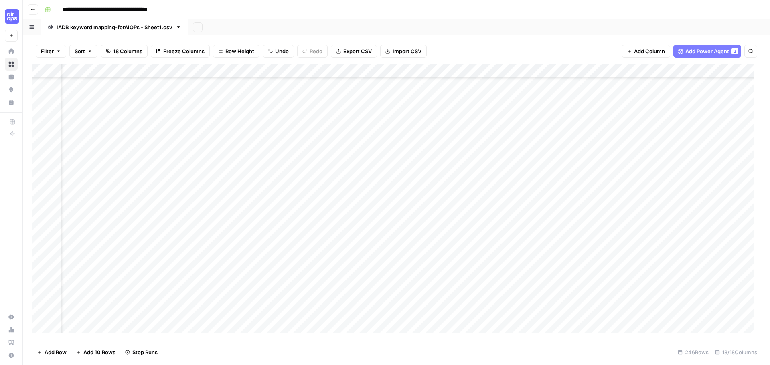
click at [167, 145] on div "Add Column" at bounding box center [396, 201] width 728 height 275
click at [168, 128] on div "Add Column" at bounding box center [396, 201] width 728 height 275
click at [170, 117] on div "Add Column" at bounding box center [396, 201] width 728 height 275
click at [170, 104] on div "Add Column" at bounding box center [396, 201] width 728 height 275
click at [173, 94] on div "Add Column" at bounding box center [396, 201] width 728 height 275
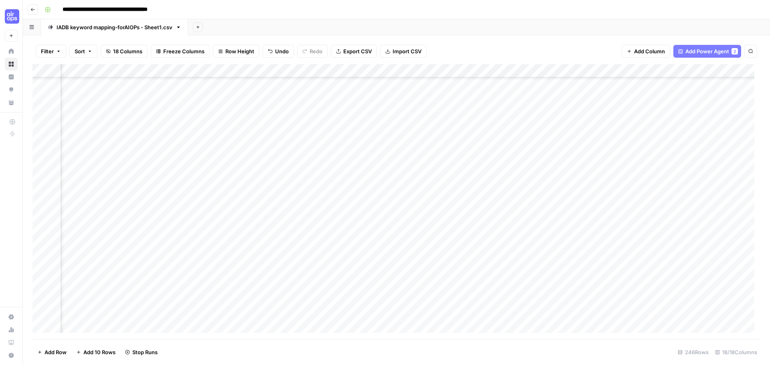
scroll to position [2978, 985]
click at [552, 324] on div "Add Column" at bounding box center [396, 201] width 728 height 275
click at [551, 308] on div "Add Column" at bounding box center [396, 201] width 728 height 275
click at [560, 293] on div "Add Column" at bounding box center [396, 201] width 728 height 275
click at [615, 321] on div "Add Column" at bounding box center [396, 201] width 728 height 275
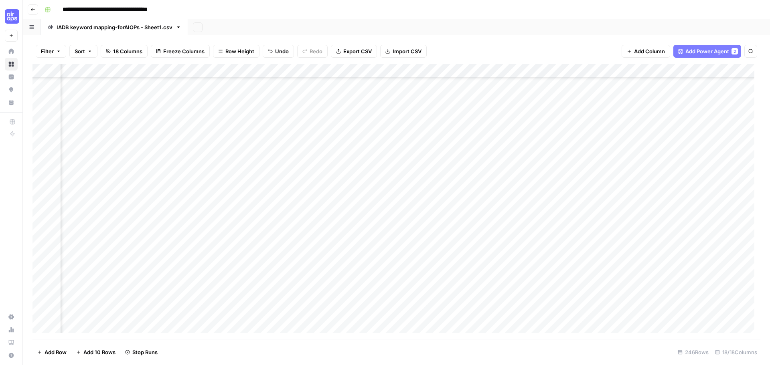
scroll to position [2778, 0]
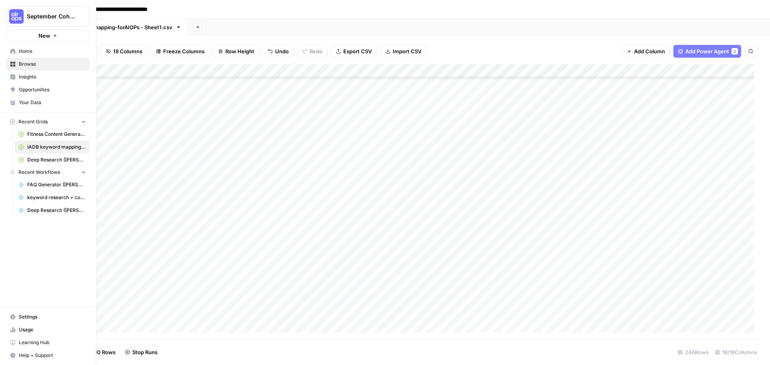
click at [28, 99] on span "Your Data" at bounding box center [52, 102] width 67 height 7
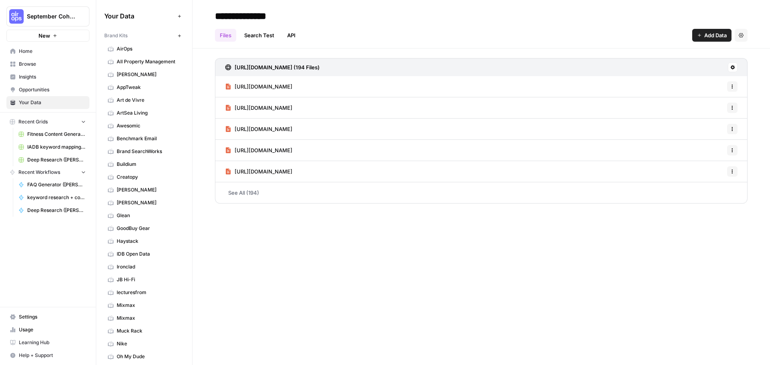
click at [49, 69] on link "Browse" at bounding box center [47, 64] width 83 height 13
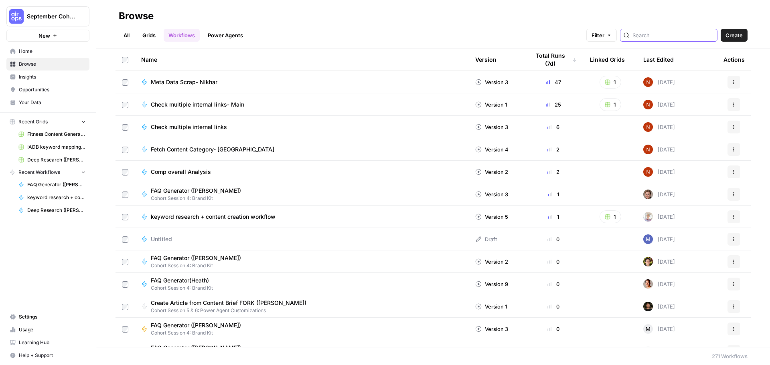
click at [676, 36] on input "search" at bounding box center [672, 35] width 81 height 8
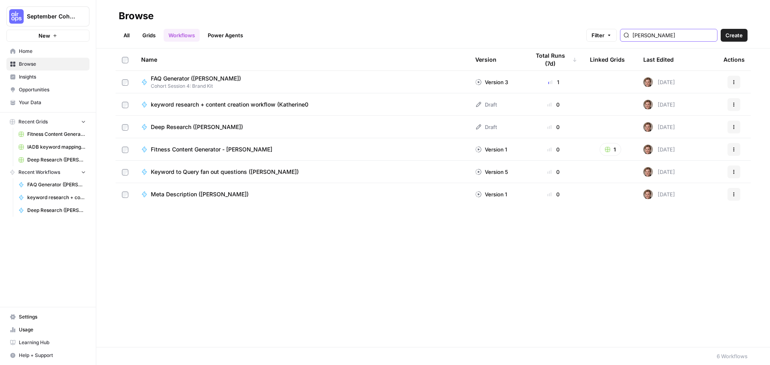
type input "[PERSON_NAME]"
click at [245, 105] on span "keyword research + content creation workflow (Katherine0" at bounding box center [230, 105] width 158 height 8
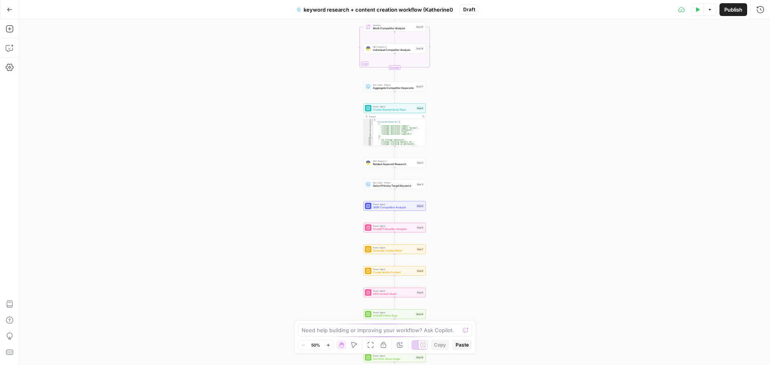
click at [732, 13] on span "Publish" at bounding box center [733, 10] width 18 height 8
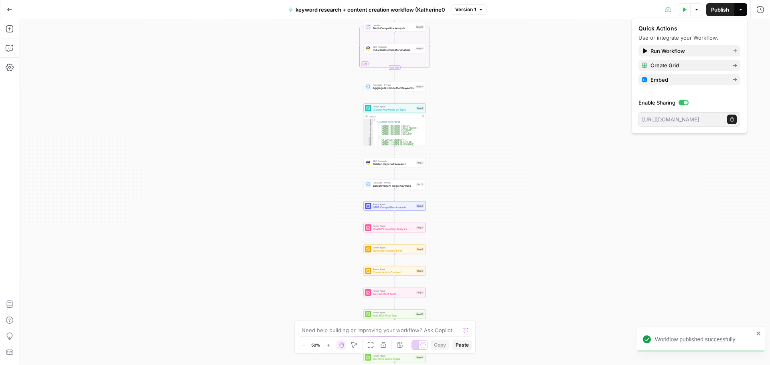
click at [684, 8] on icon "button" at bounding box center [684, 9] width 5 height 5
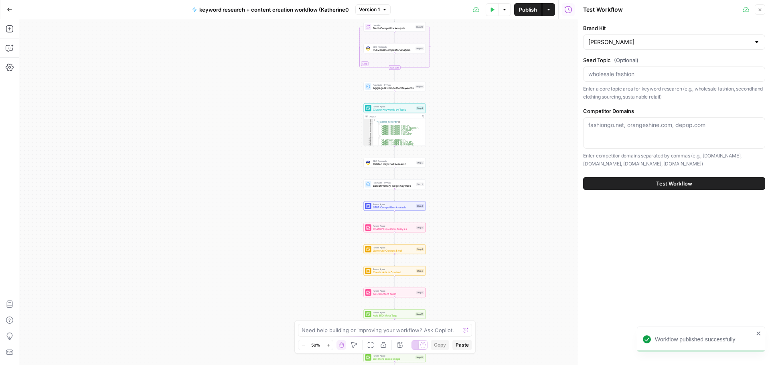
click at [684, 187] on span "Test Workflow" at bounding box center [674, 184] width 36 height 8
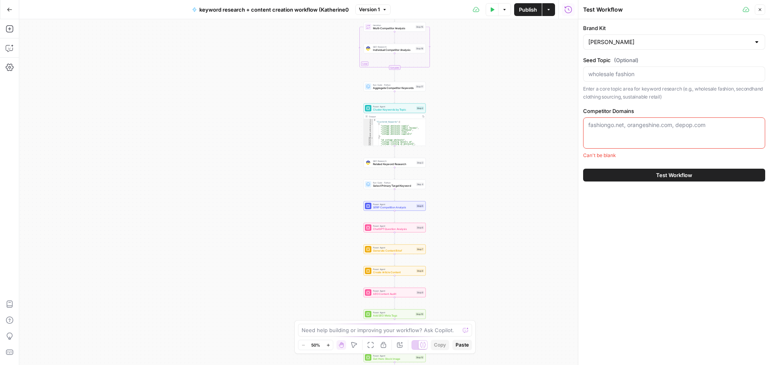
click at [651, 132] on div "[DOMAIN_NAME], [DOMAIN_NAME], [DOMAIN_NAME]" at bounding box center [674, 133] width 182 height 31
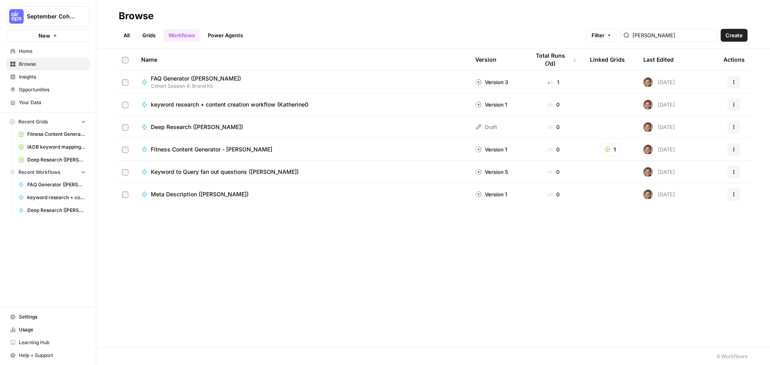
click at [248, 169] on span "Keyword to Query fan out questions ([PERSON_NAME])" at bounding box center [225, 172] width 148 height 8
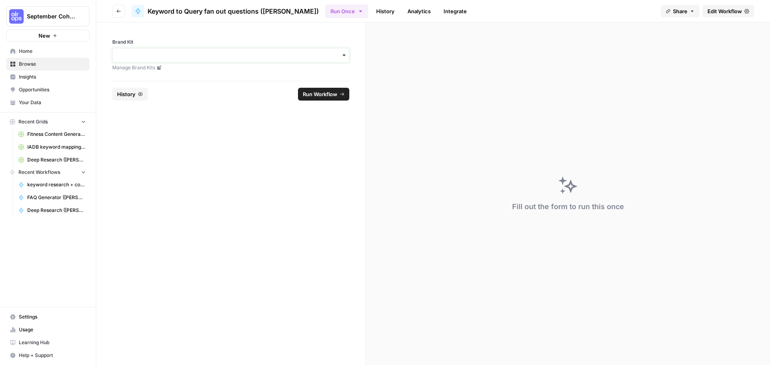
click at [332, 56] on input "Brand Kit" at bounding box center [231, 55] width 227 height 8
type input "idb"
click at [217, 74] on div "IDB Open Data" at bounding box center [231, 76] width 236 height 15
click at [324, 93] on span "Run Workflow" at bounding box center [320, 94] width 34 height 8
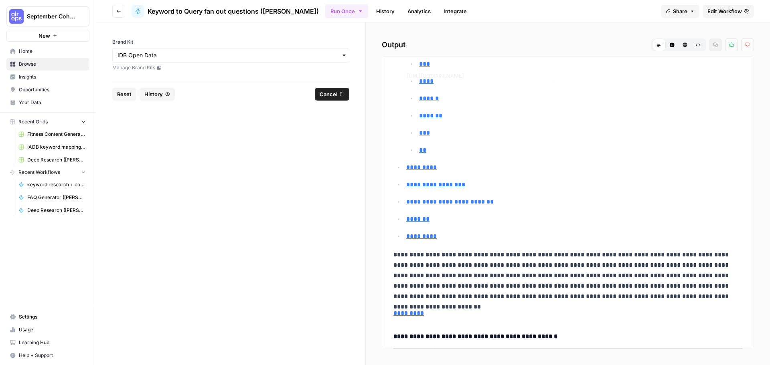
scroll to position [209, 0]
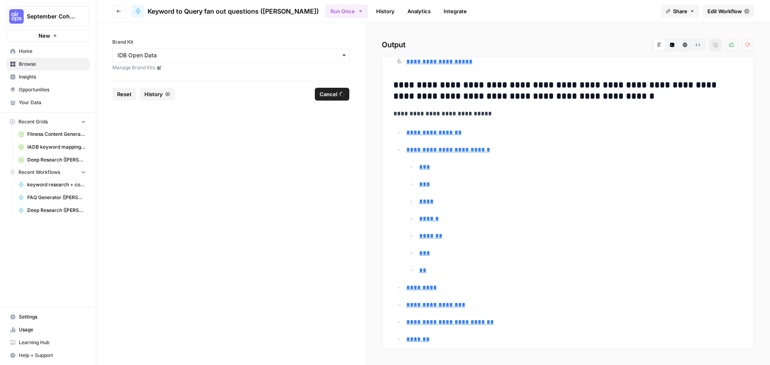
click at [357, 10] on icon "button" at bounding box center [360, 11] width 6 height 6
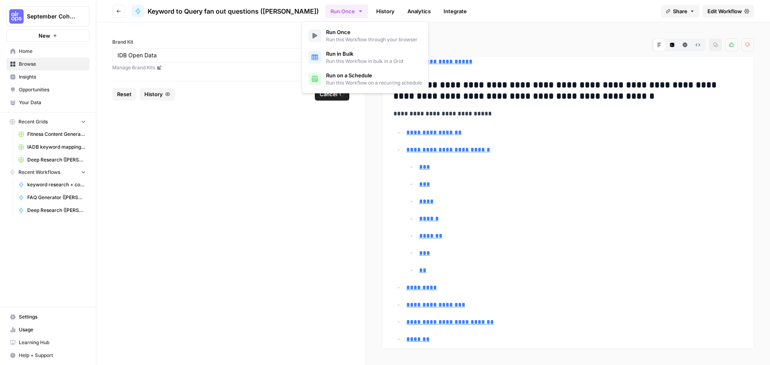
click at [353, 63] on span "Run this Workflow in bulk in a Grid" at bounding box center [364, 61] width 77 height 7
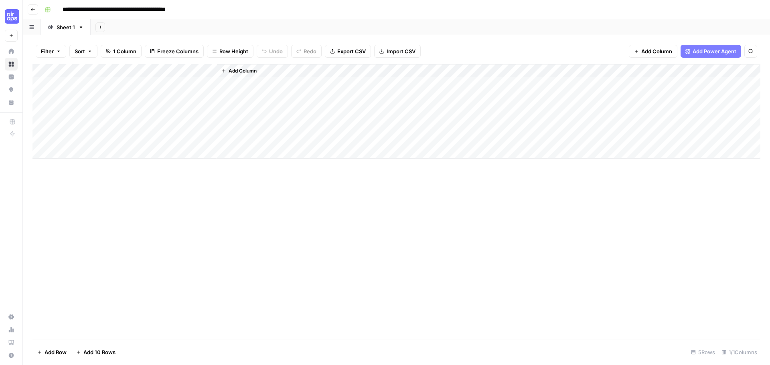
click at [70, 84] on div "Add Column" at bounding box center [396, 111] width 728 height 95
click at [139, 85] on div "Add Column" at bounding box center [396, 111] width 728 height 95
click at [35, 10] on icon "button" at bounding box center [32, 9] width 5 height 5
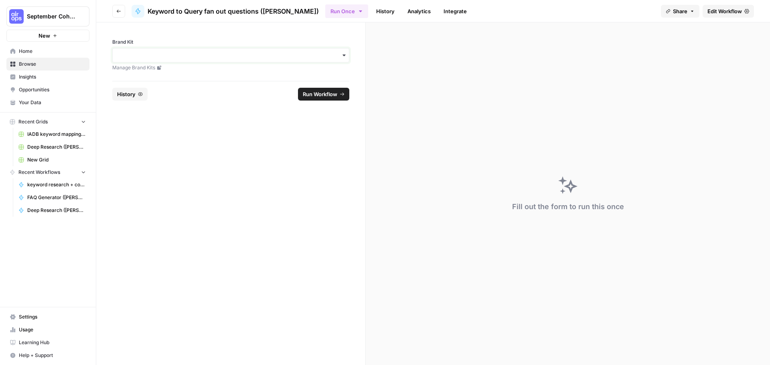
click at [223, 57] on input "Brand Kit" at bounding box center [231, 55] width 227 height 8
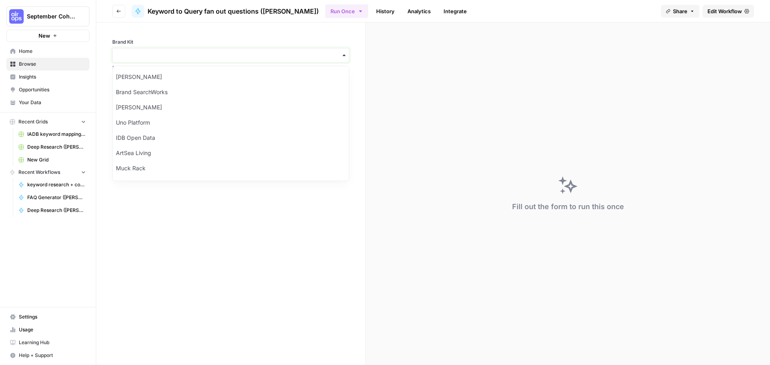
click at [221, 59] on input "Brand Kit" at bounding box center [231, 55] width 227 height 8
type input "idb"
click at [224, 72] on div "IDB Open Data" at bounding box center [231, 76] width 236 height 15
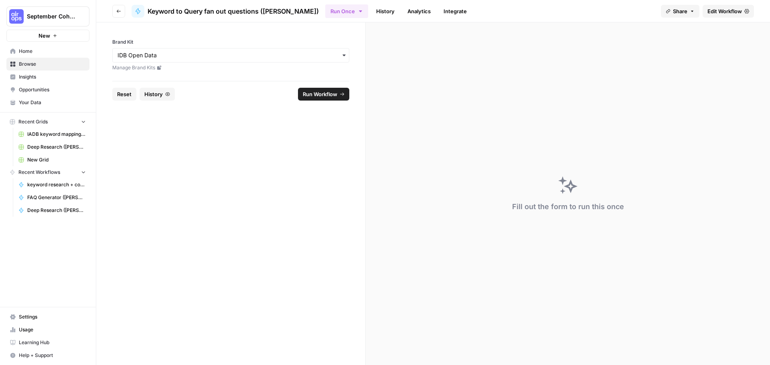
click at [342, 9] on button "Run Once" at bounding box center [346, 11] width 43 height 14
click at [353, 60] on span "Run this Workflow in bulk in a Grid" at bounding box center [364, 61] width 77 height 7
